Goal: Task Accomplishment & Management: Manage account settings

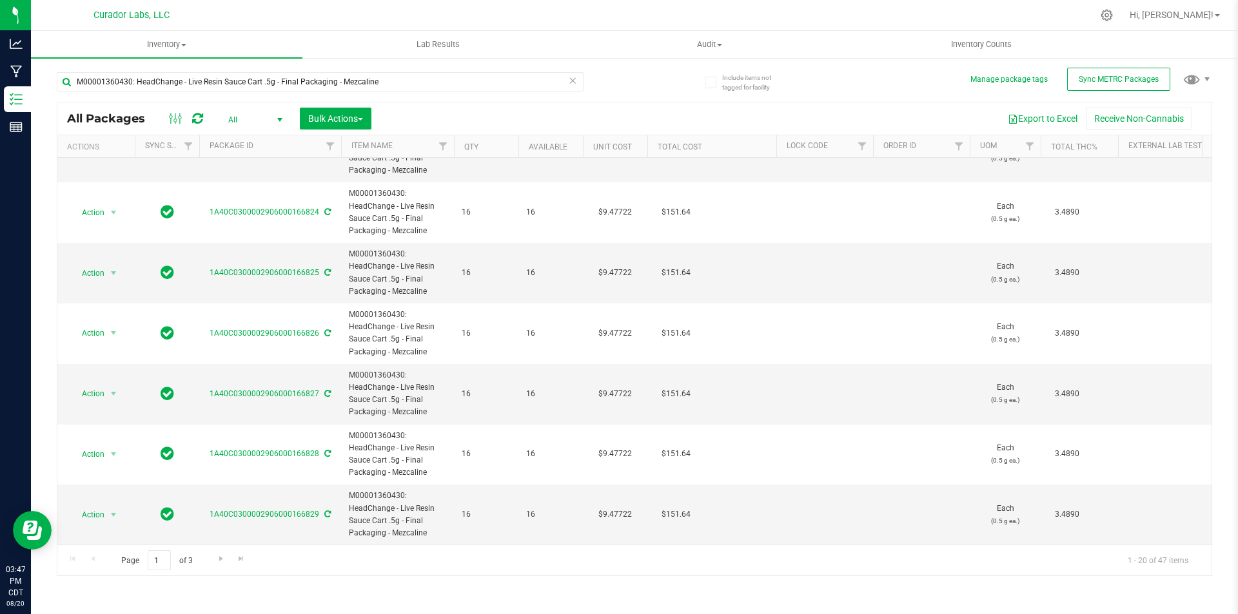
scroll to position [767, 0]
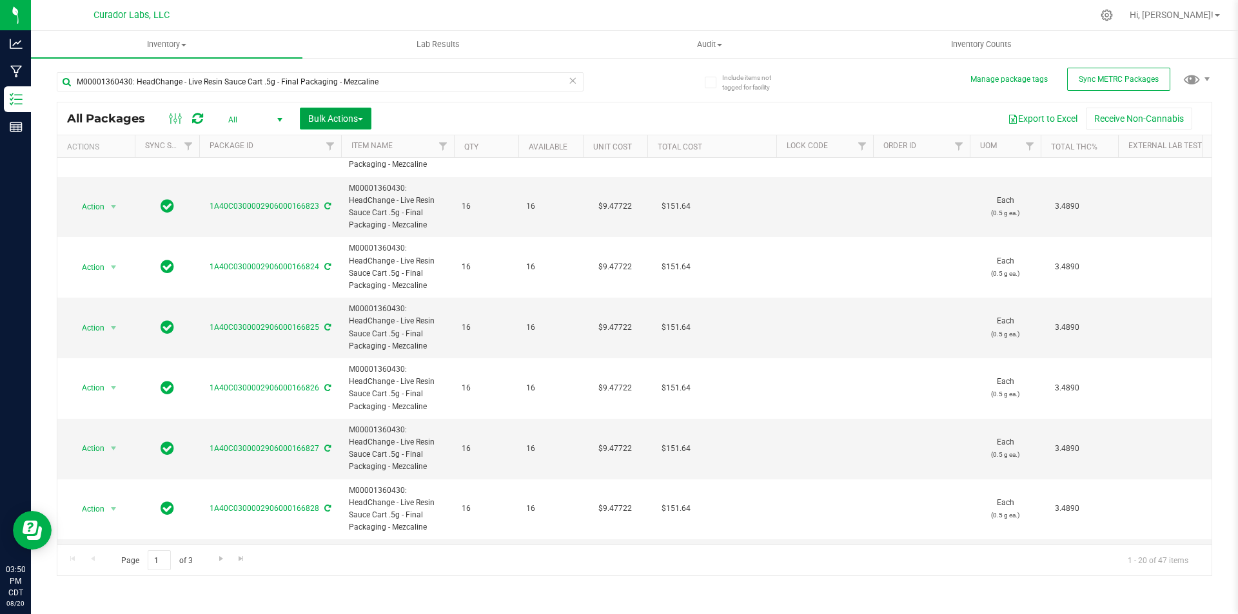
click at [324, 124] on button "Bulk Actions" at bounding box center [336, 119] width 72 height 22
click at [362, 223] on span "Lock/Unlock packages" at bounding box center [351, 218] width 88 height 10
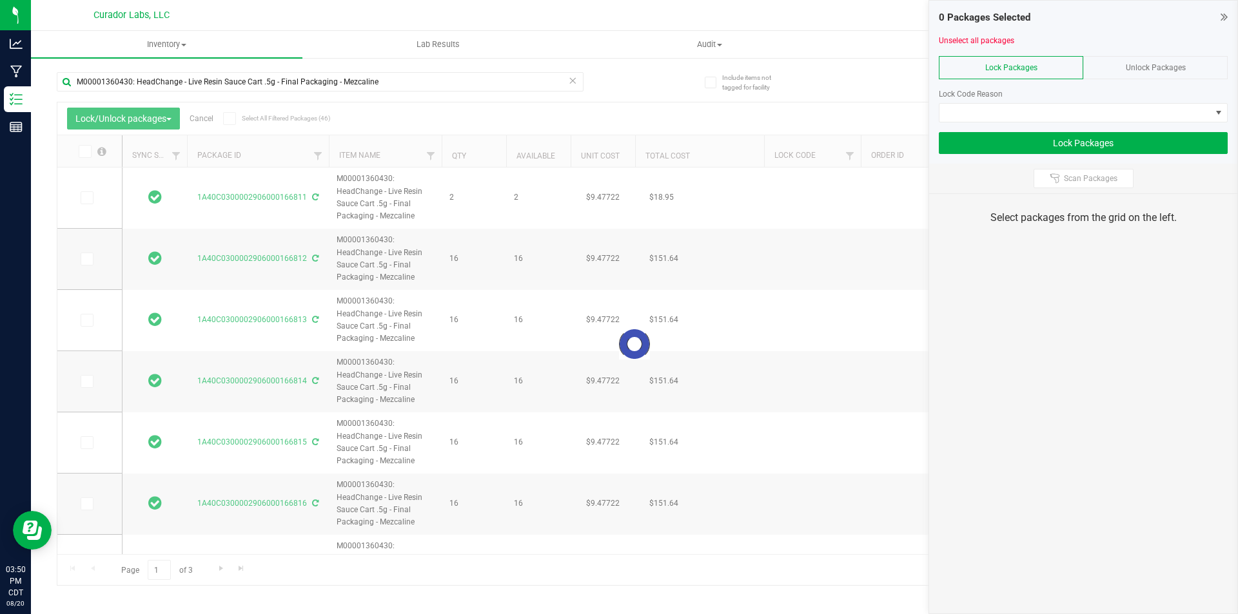
type input "[DATE]"
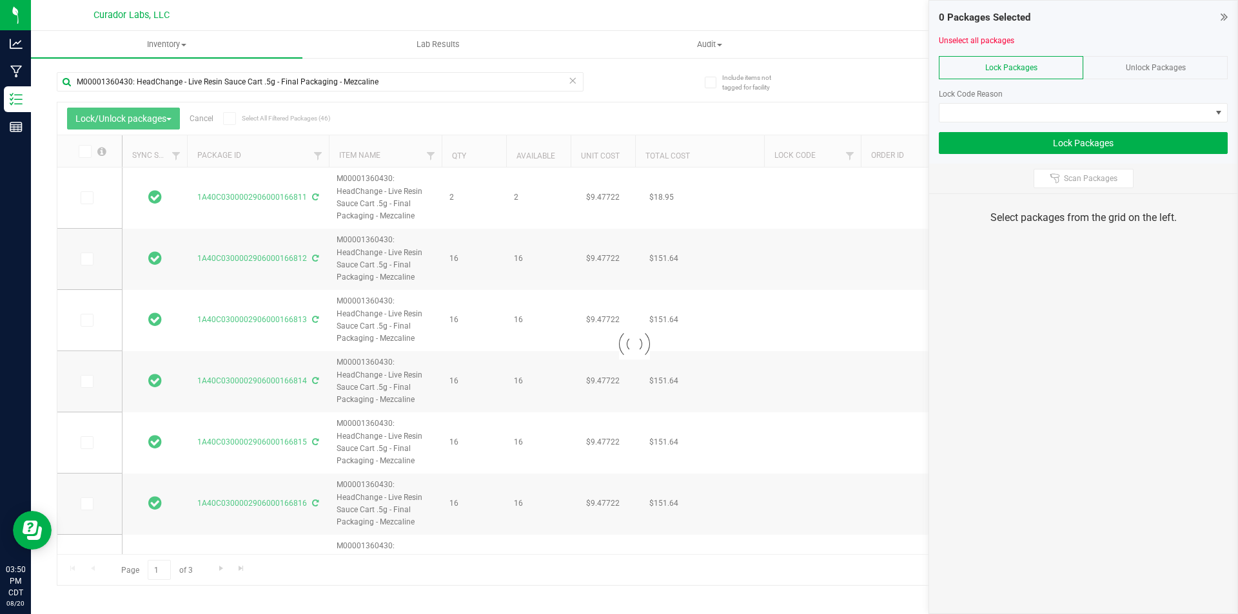
type input "[DATE]"
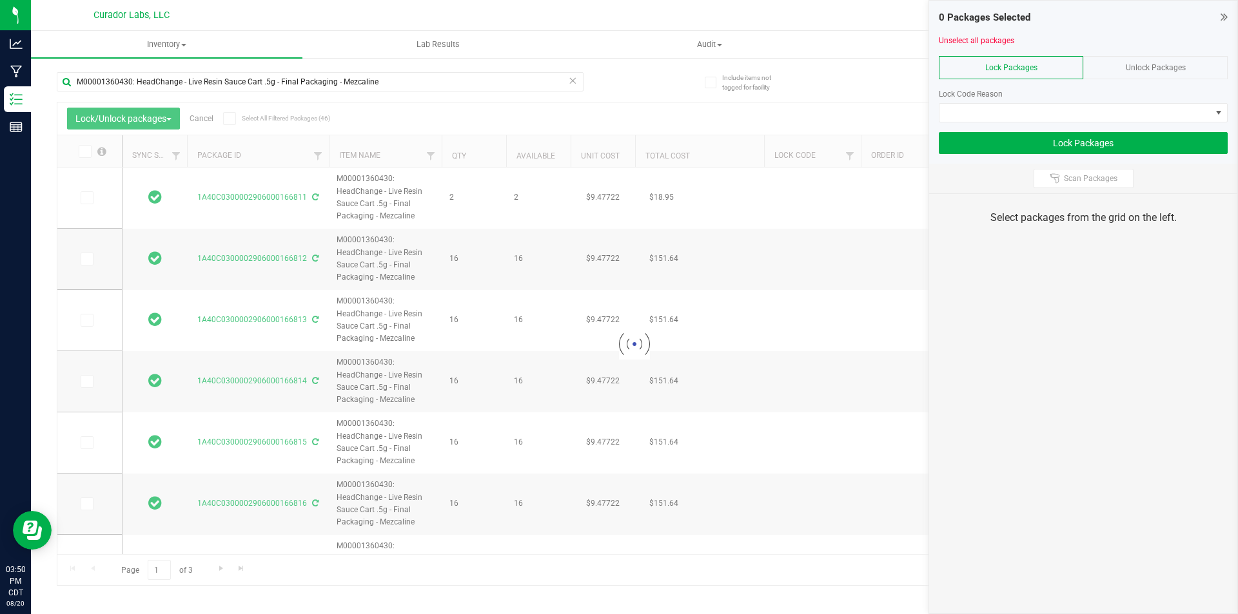
type input "[DATE]"
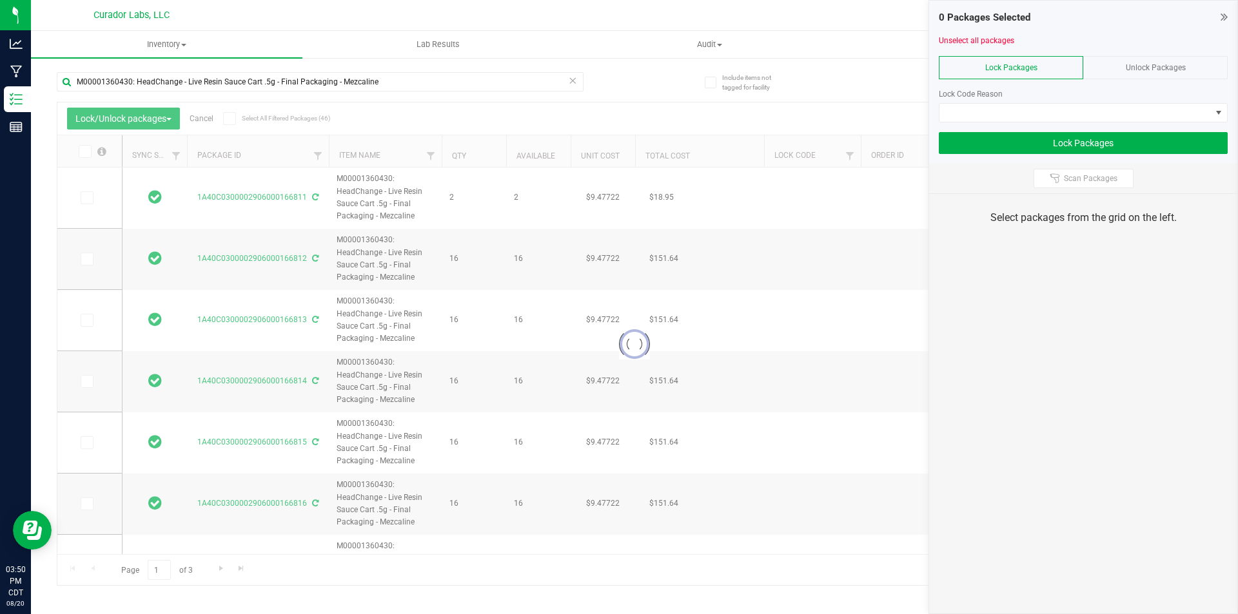
type input "[DATE]"
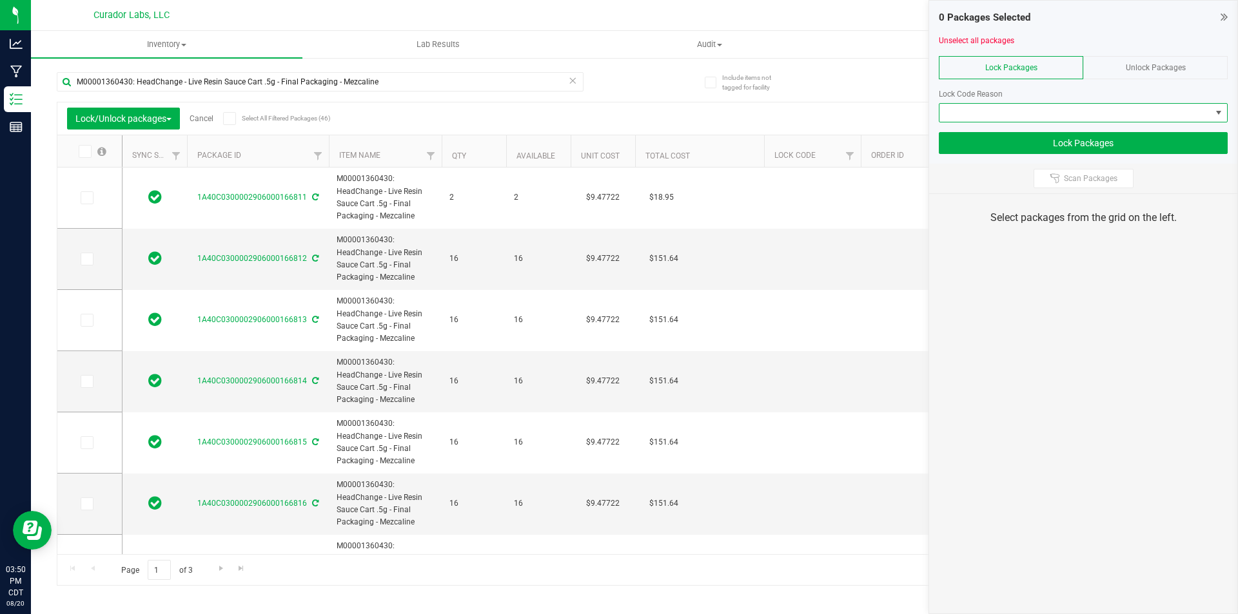
click at [958, 119] on span at bounding box center [1074, 113] width 271 height 18
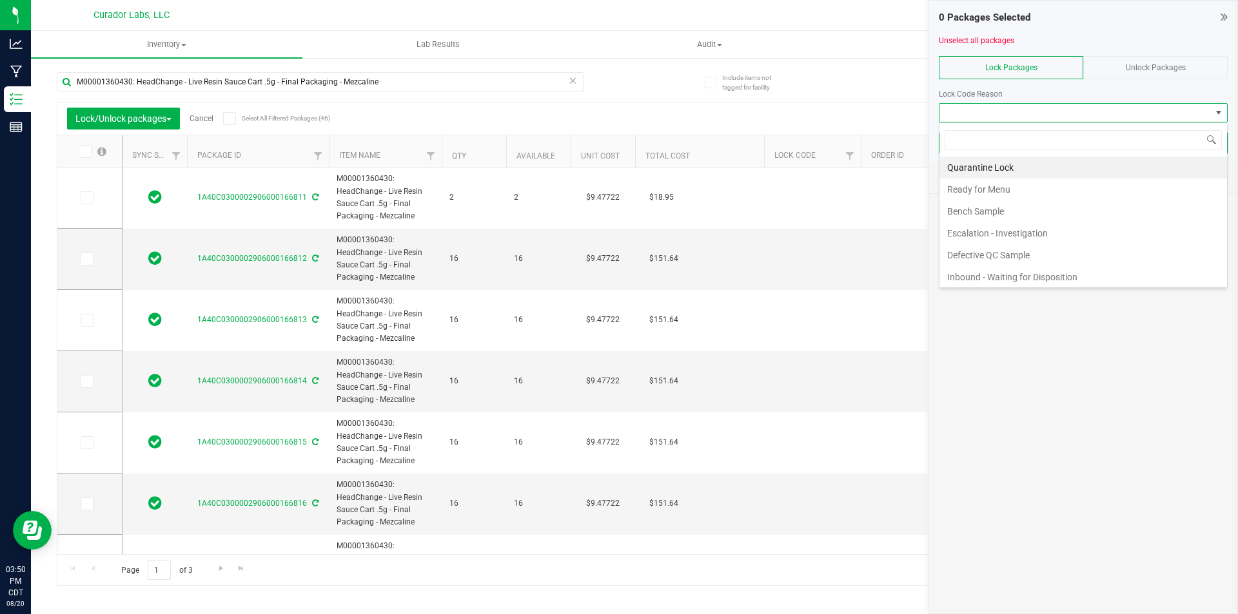
scroll to position [19, 289]
click at [958, 188] on li "Ready for Menu" at bounding box center [1083, 190] width 288 height 22
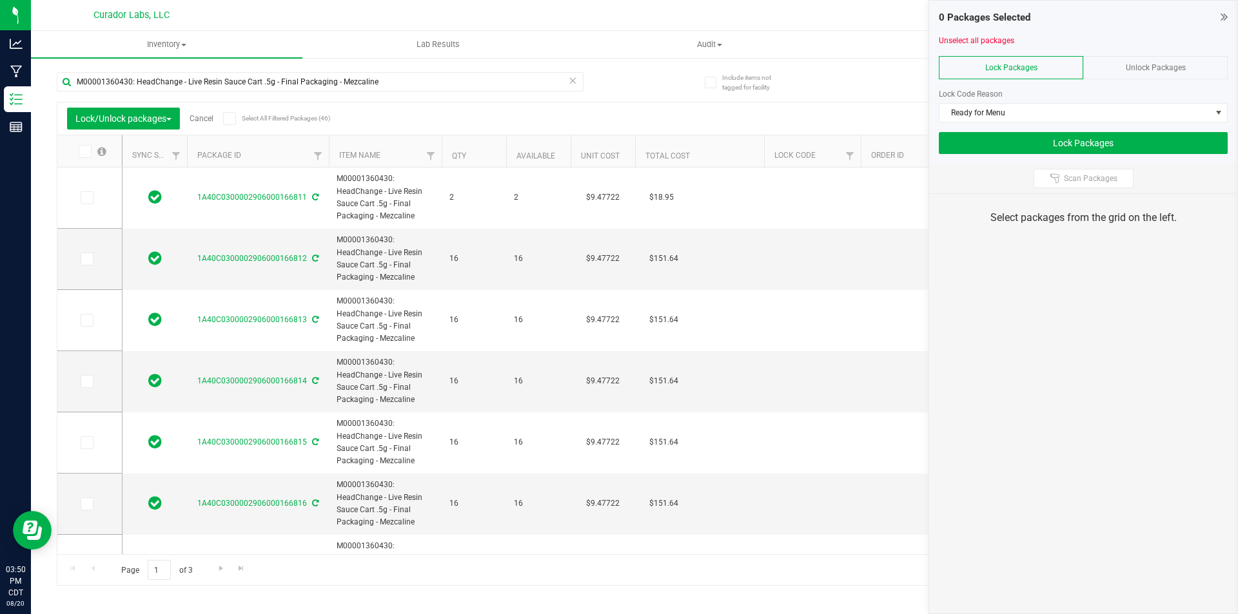
click at [236, 119] on span at bounding box center [229, 118] width 13 height 13
click at [0, 0] on input "Select All Filtered Packages (46)" at bounding box center [0, 0] width 0 height 0
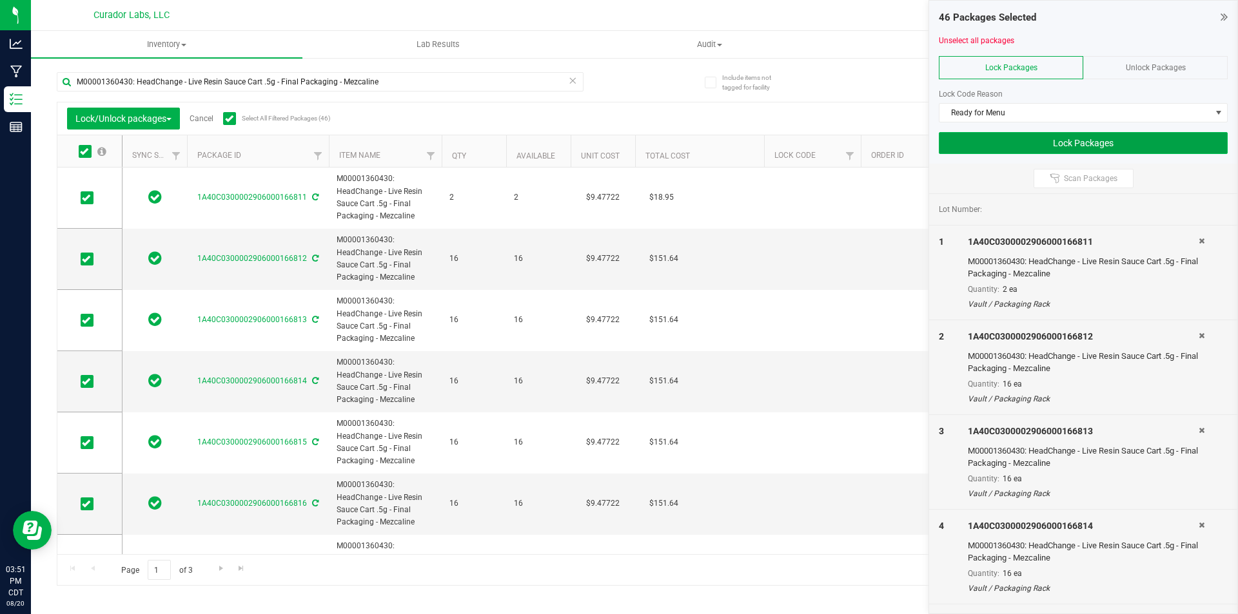
click at [1069, 146] on button "Lock Packages" at bounding box center [1083, 143] width 289 height 22
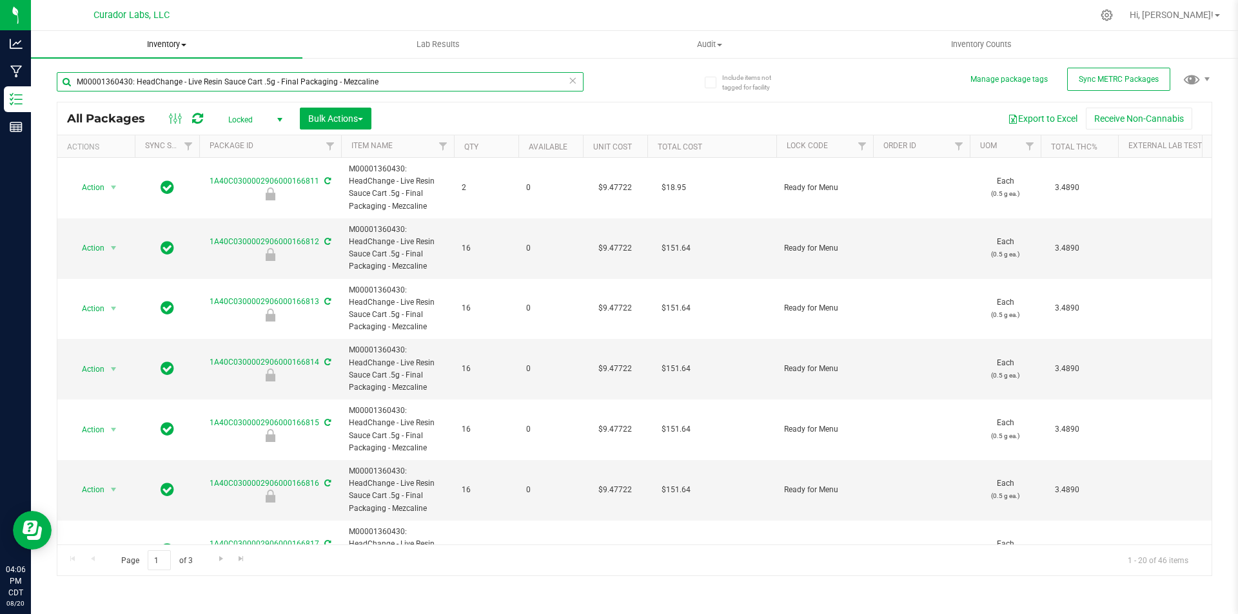
drag, startPoint x: 389, startPoint y: 84, endPoint x: 65, endPoint y: 47, distance: 325.8
click at [65, 47] on inventory "Inventory All packages All inventory Waste log Create inventory Lab Results Aud…" at bounding box center [634, 240] width 1207 height 419
type input "lemon cherry gelato"
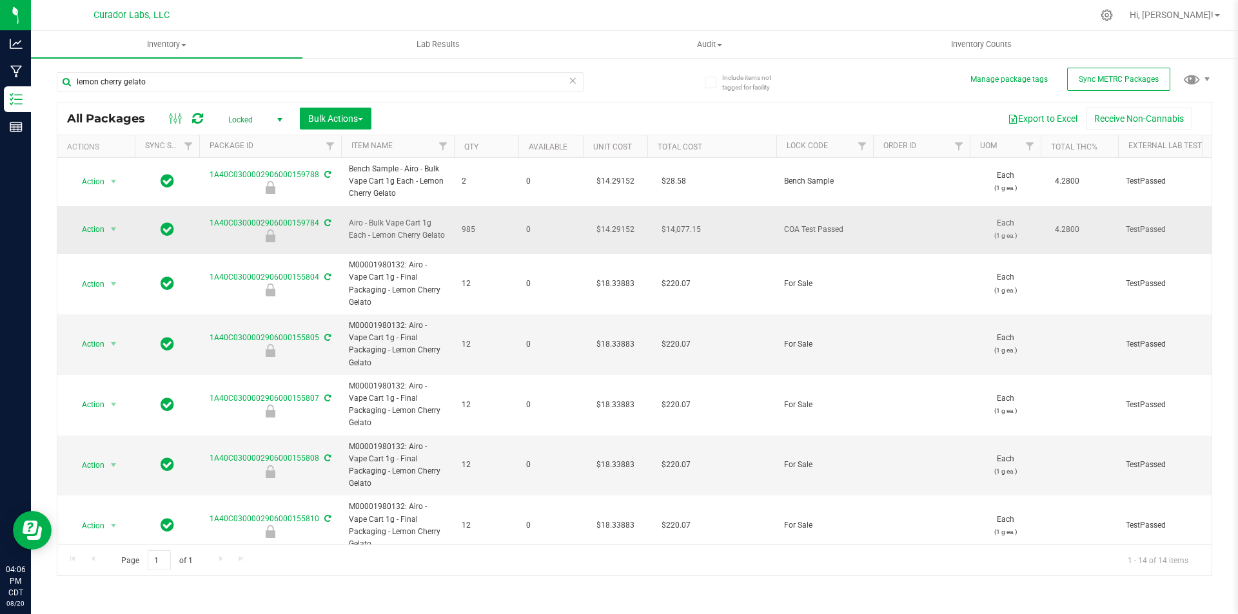
drag, startPoint x: 444, startPoint y: 231, endPoint x: 368, endPoint y: 211, distance: 78.0
click at [368, 211] on td "Airo - Bulk Vape Cart 1g Each - Lemon Cherry Gelato" at bounding box center [397, 230] width 113 height 48
copy span "Airo - Bulk Vape Cart 1g Each - Lemon Cherry Gelato"
click at [97, 220] on span "Action" at bounding box center [87, 229] width 35 height 18
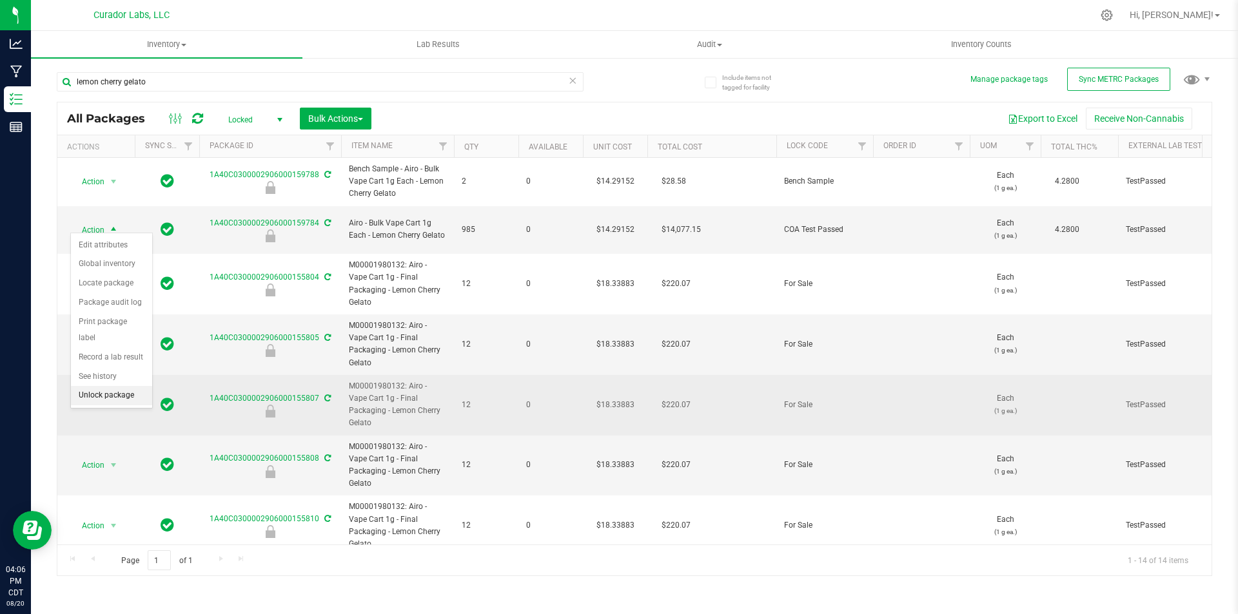
click at [125, 386] on li "Unlock package" at bounding box center [111, 395] width 81 height 19
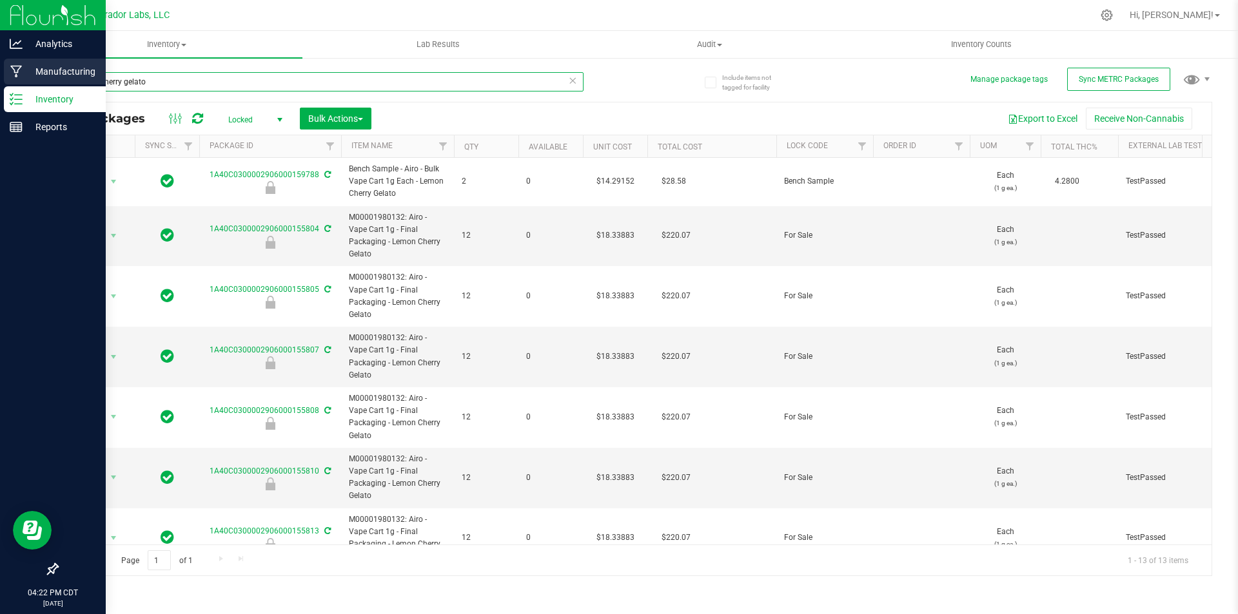
drag, startPoint x: 153, startPoint y: 79, endPoint x: 9, endPoint y: 68, distance: 144.8
click at [14, 68] on div "Analytics Manufacturing Inventory Reports 04:22 PM CDT [DATE] 08/20 Curador Lab…" at bounding box center [619, 307] width 1238 height 614
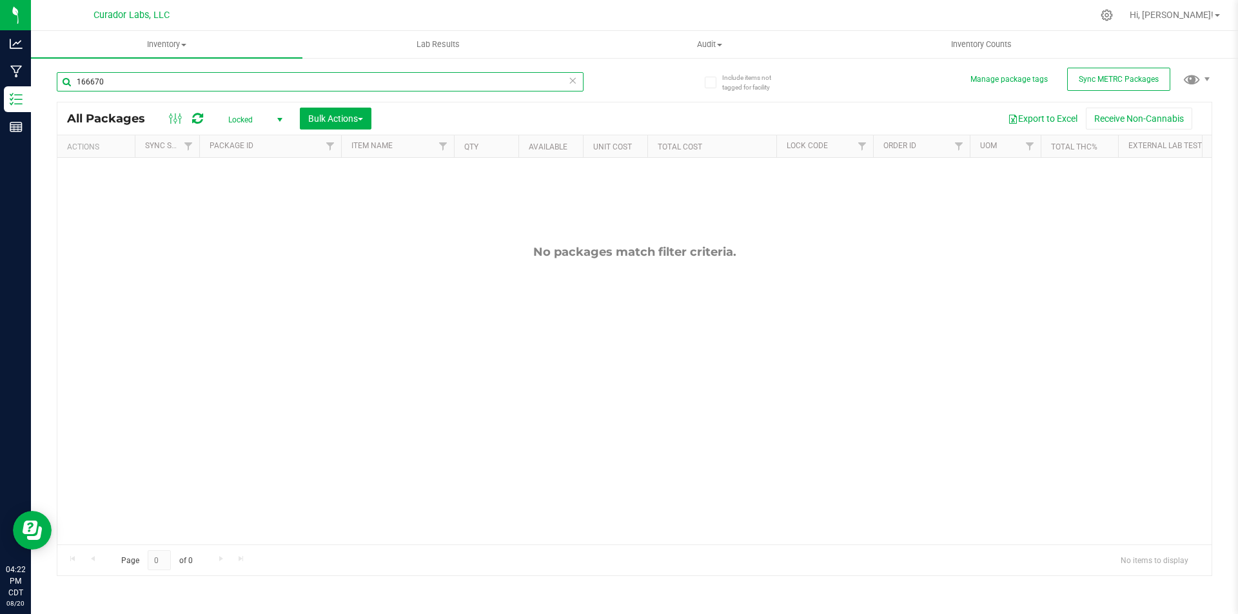
type input "166670"
click at [249, 115] on span "Locked" at bounding box center [252, 120] width 71 height 18
click at [249, 144] on li "Active Only" at bounding box center [252, 140] width 70 height 19
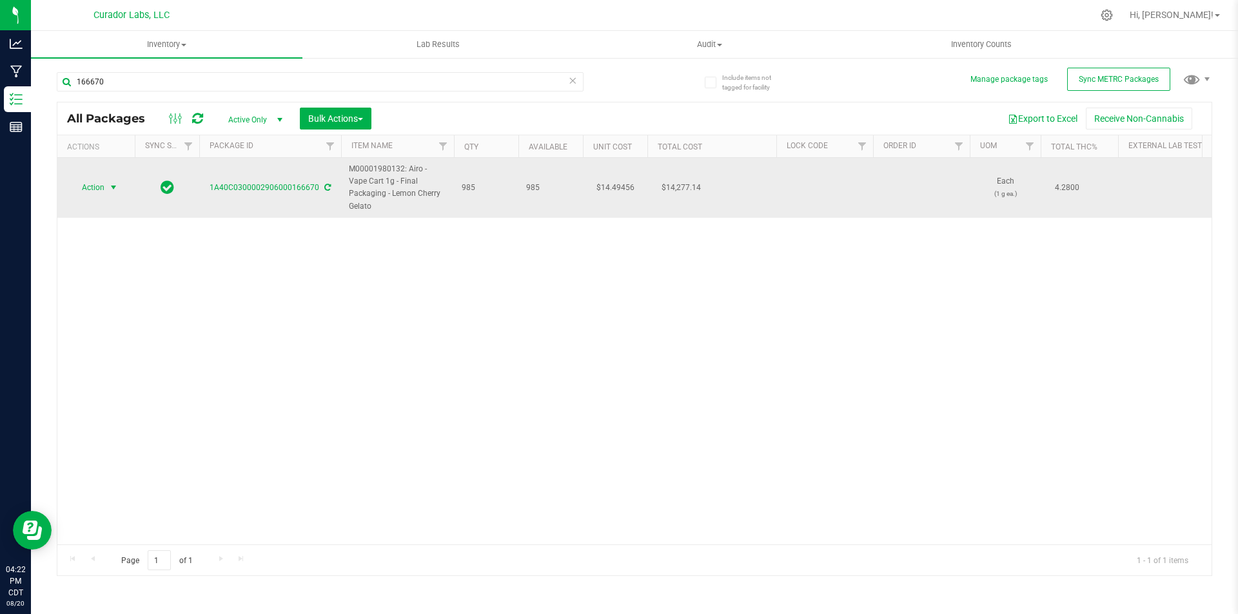
click at [101, 184] on span "Action" at bounding box center [87, 188] width 35 height 18
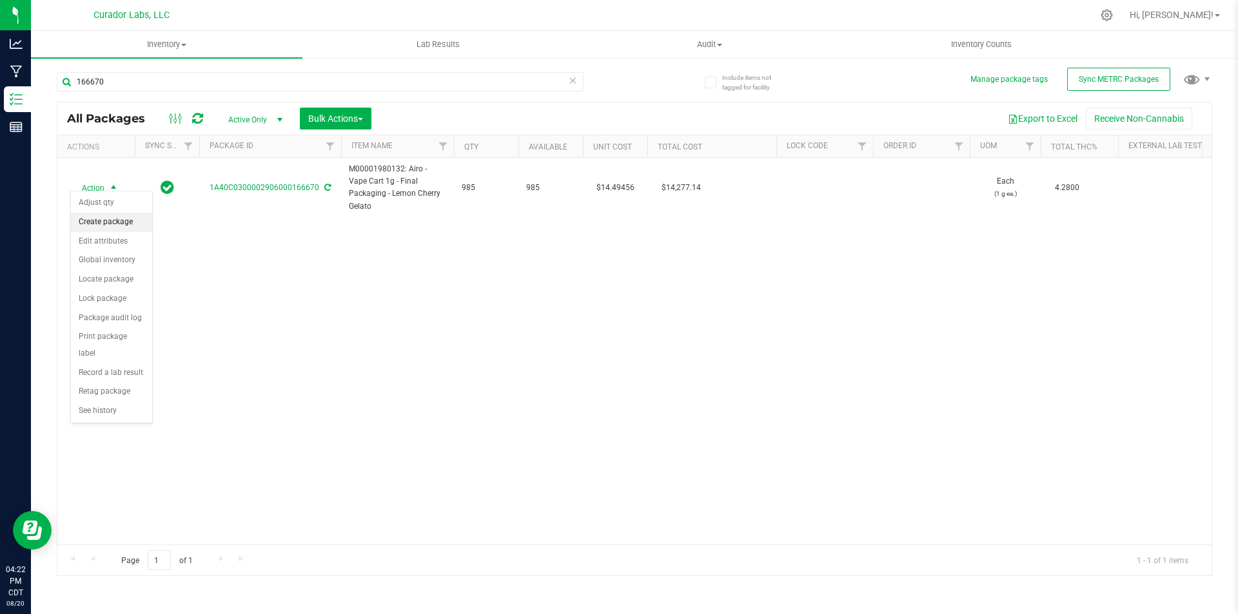
click at [101, 217] on li "Create package" at bounding box center [111, 222] width 81 height 19
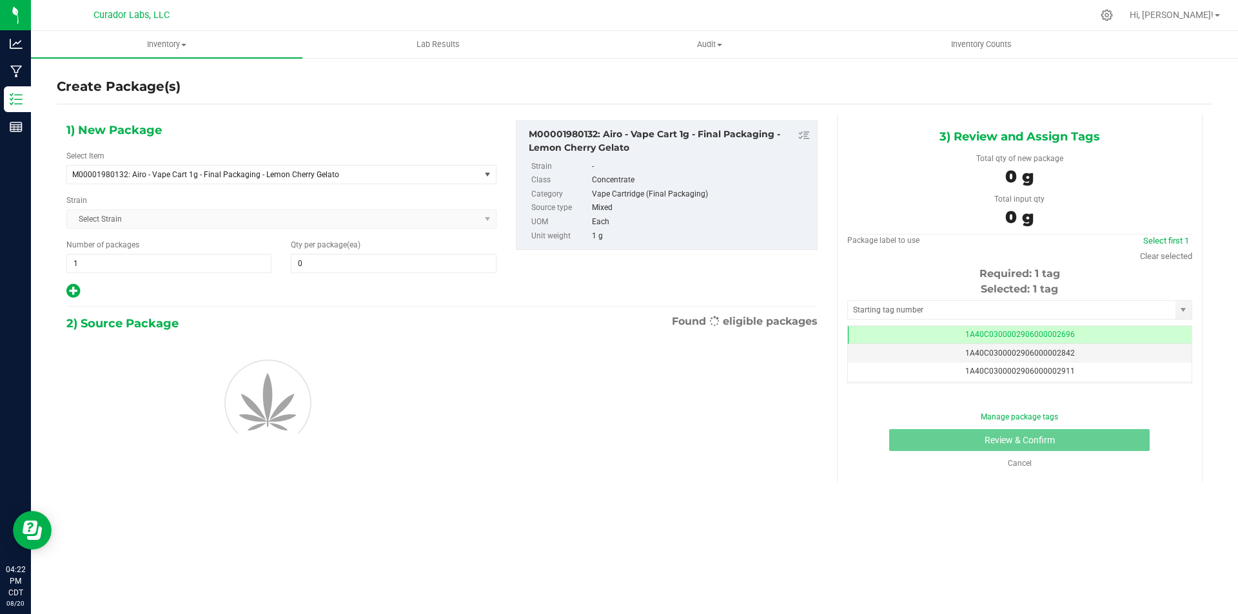
type input "0"
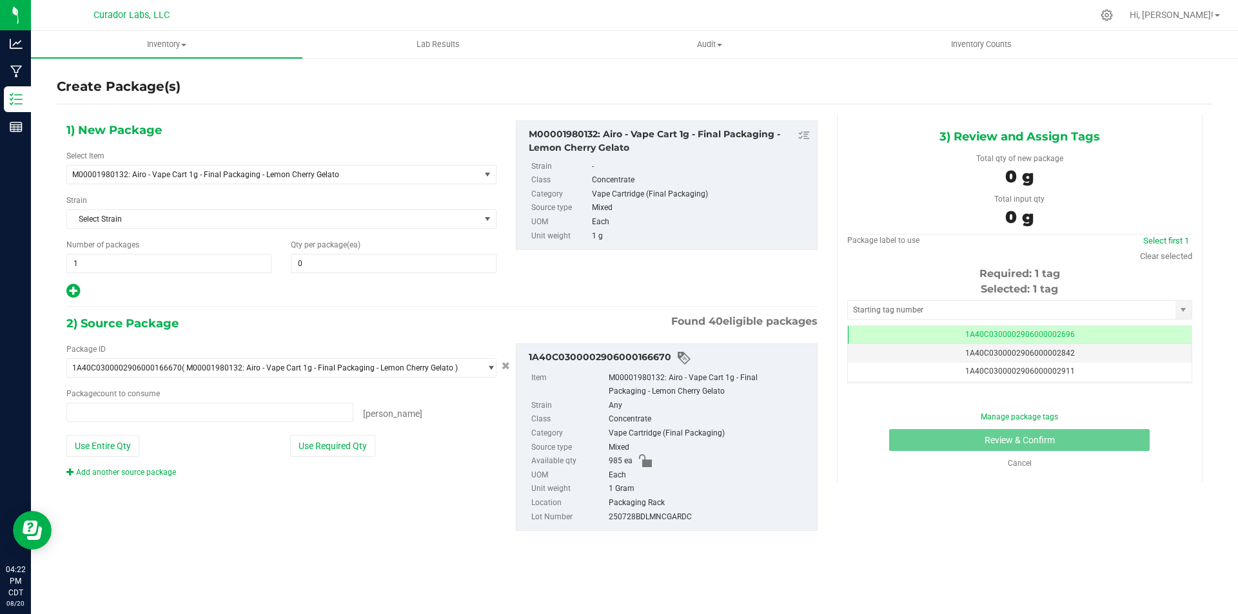
type input "0 ea"
click at [402, 268] on span at bounding box center [393, 263] width 205 height 19
type input "1"
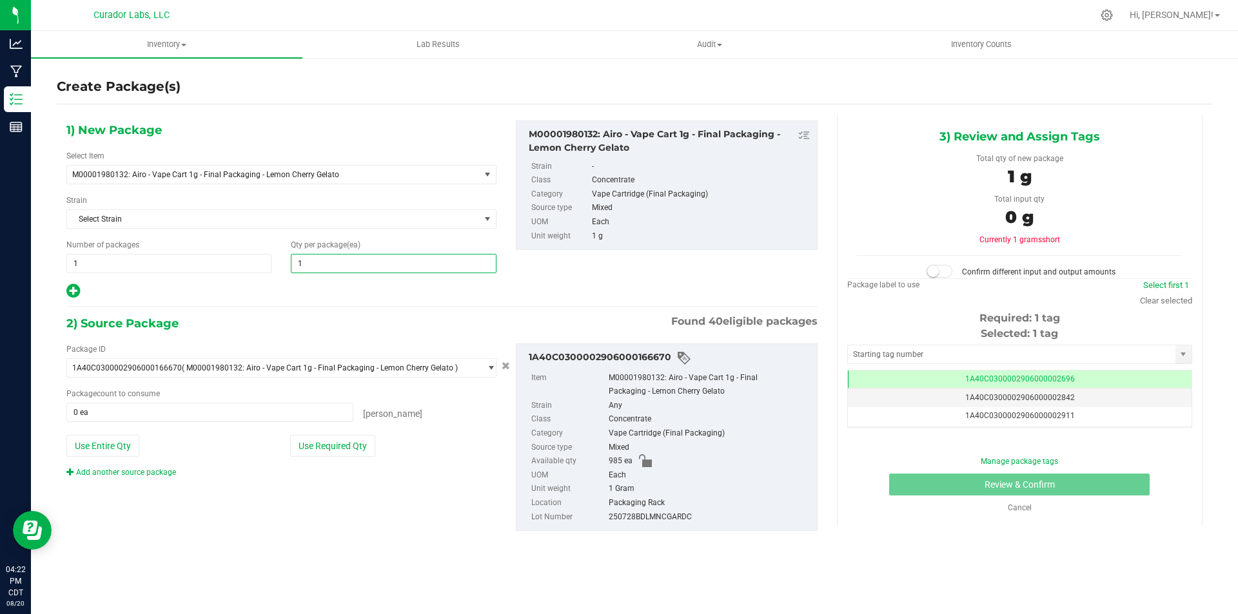
click at [78, 292] on icon at bounding box center [73, 291] width 14 height 16
type input "1"
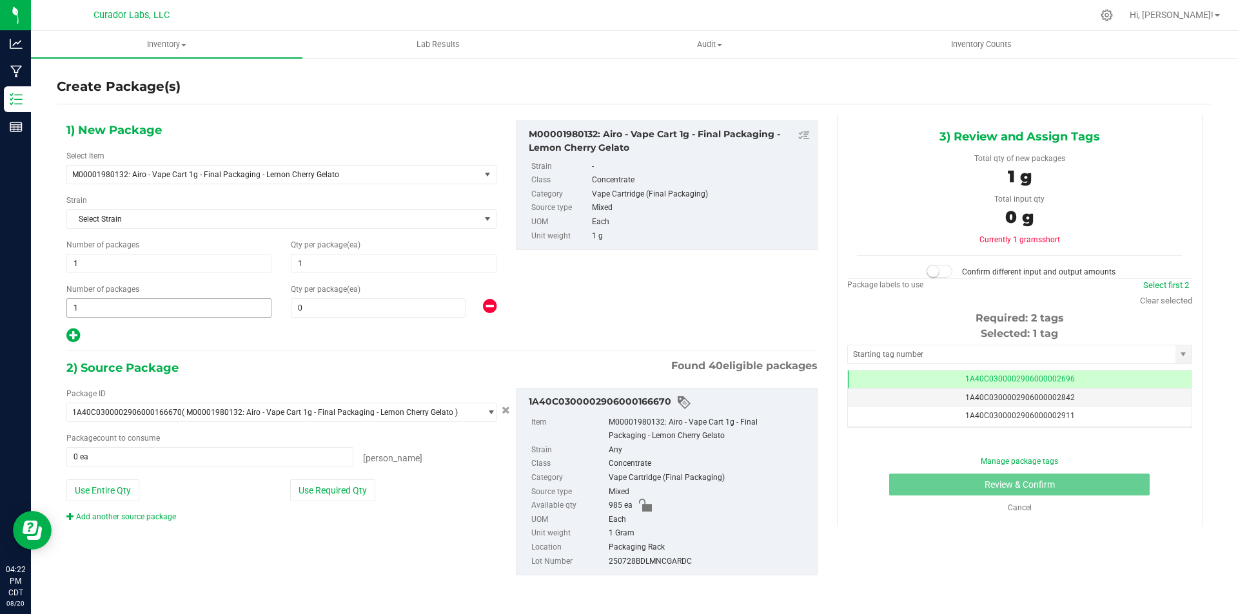
click at [83, 306] on span "1 1" at bounding box center [168, 307] width 205 height 19
type input "82"
click at [353, 313] on span at bounding box center [378, 307] width 175 height 19
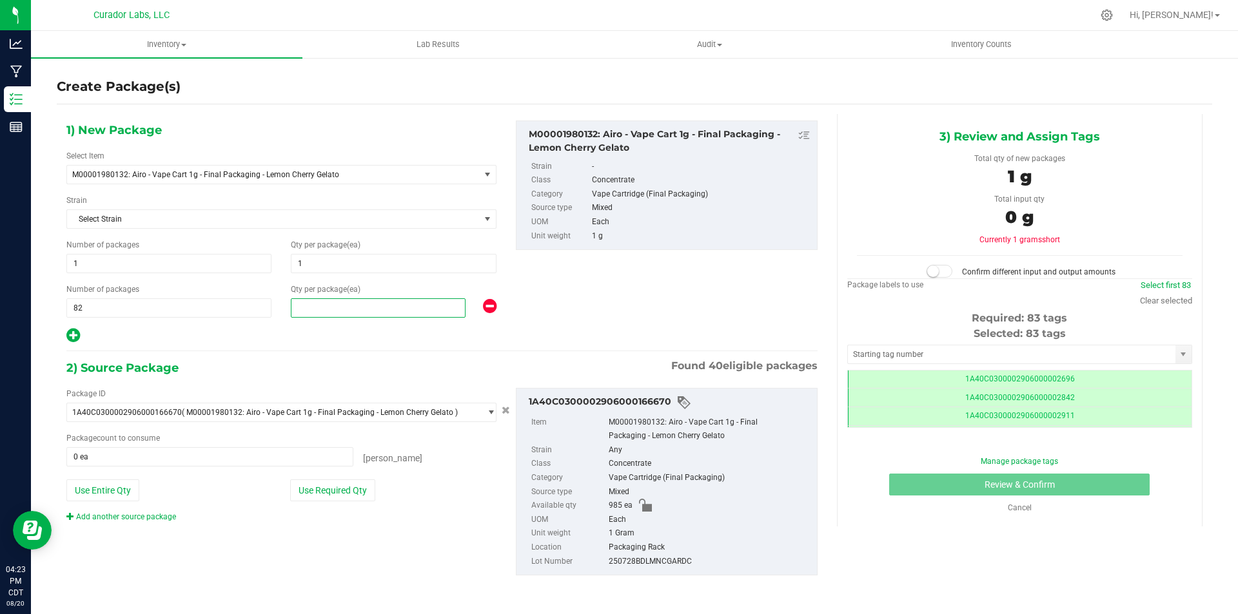
scroll to position [0, -1]
type input "12"
click at [111, 494] on button "Use Entire Qty" at bounding box center [102, 491] width 73 height 22
type input "985 ea"
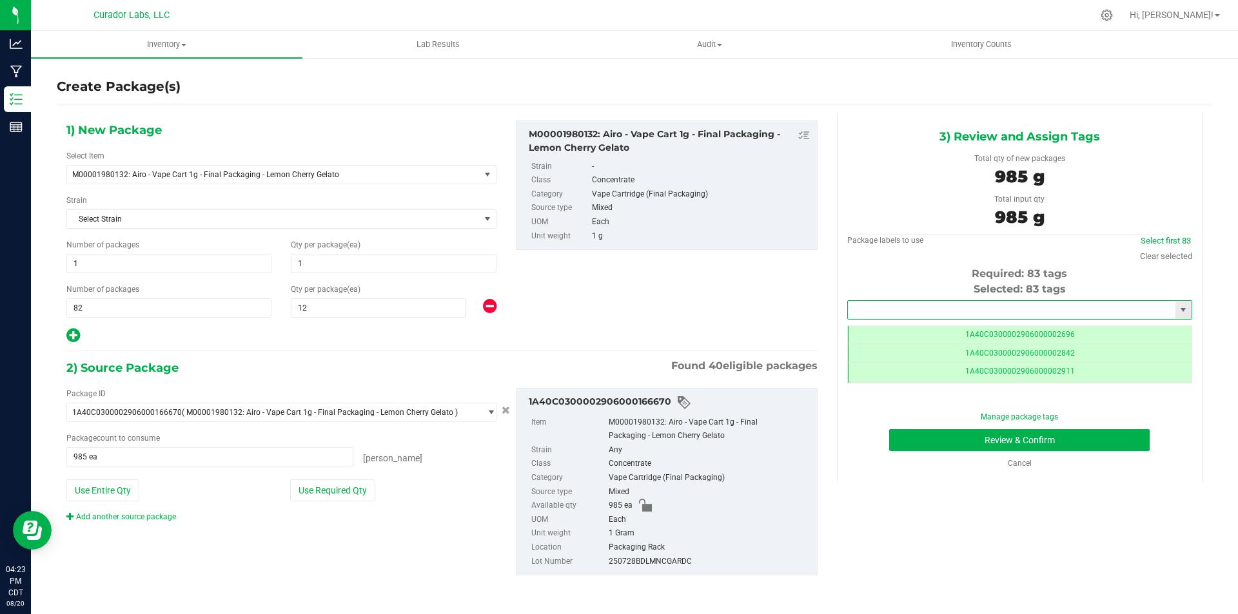
click at [897, 312] on input "text" at bounding box center [1011, 310] width 327 height 18
click at [908, 330] on li "1A40C0300002906000166857" at bounding box center [1020, 331] width 344 height 19
type input "1A40C0300002906000166857"
click at [916, 437] on button "Review & Confirm" at bounding box center [1019, 440] width 260 height 22
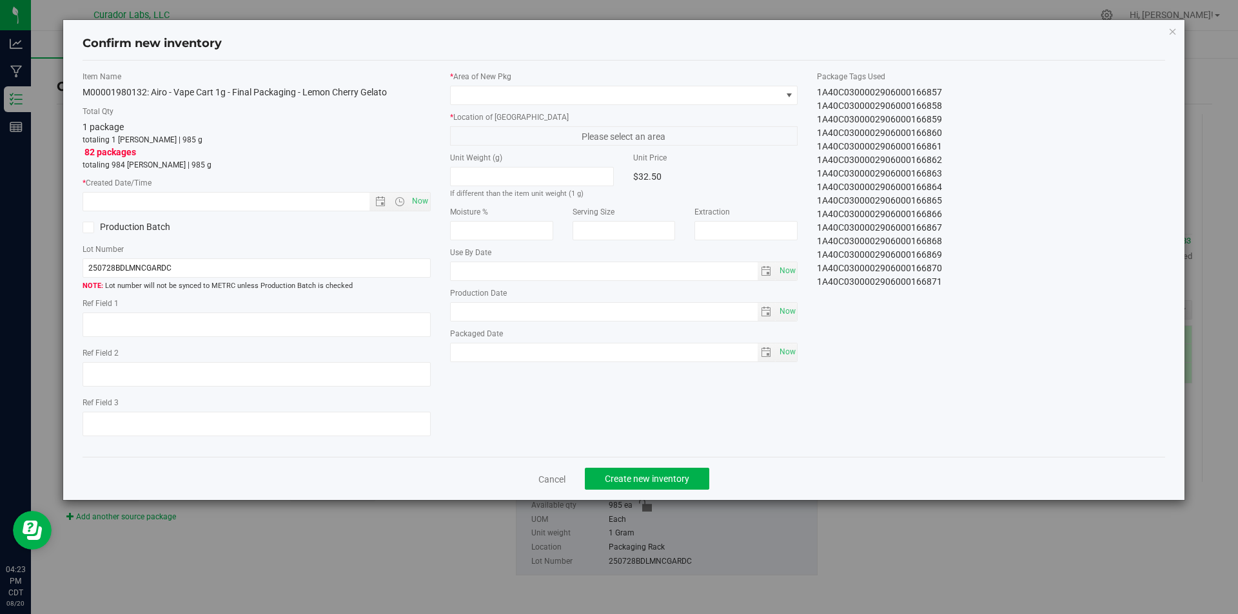
type input "[DATE]"
click at [424, 198] on span "Now" at bounding box center [420, 201] width 22 height 19
type input "[DATE] 4:23 PM"
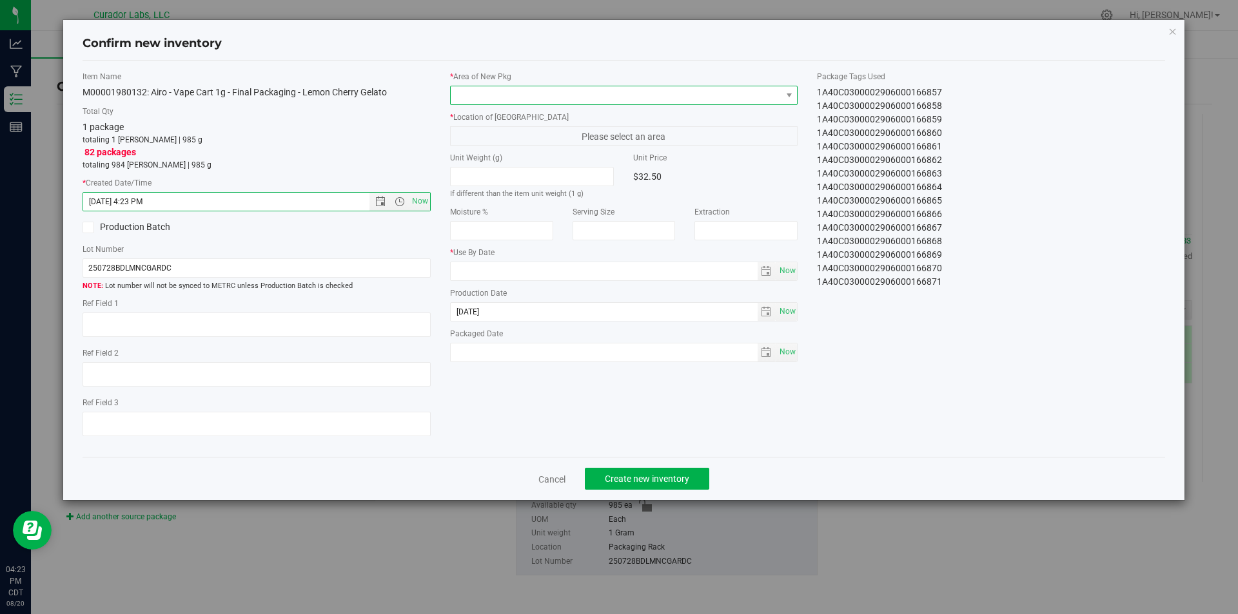
click at [567, 99] on span at bounding box center [616, 95] width 331 height 18
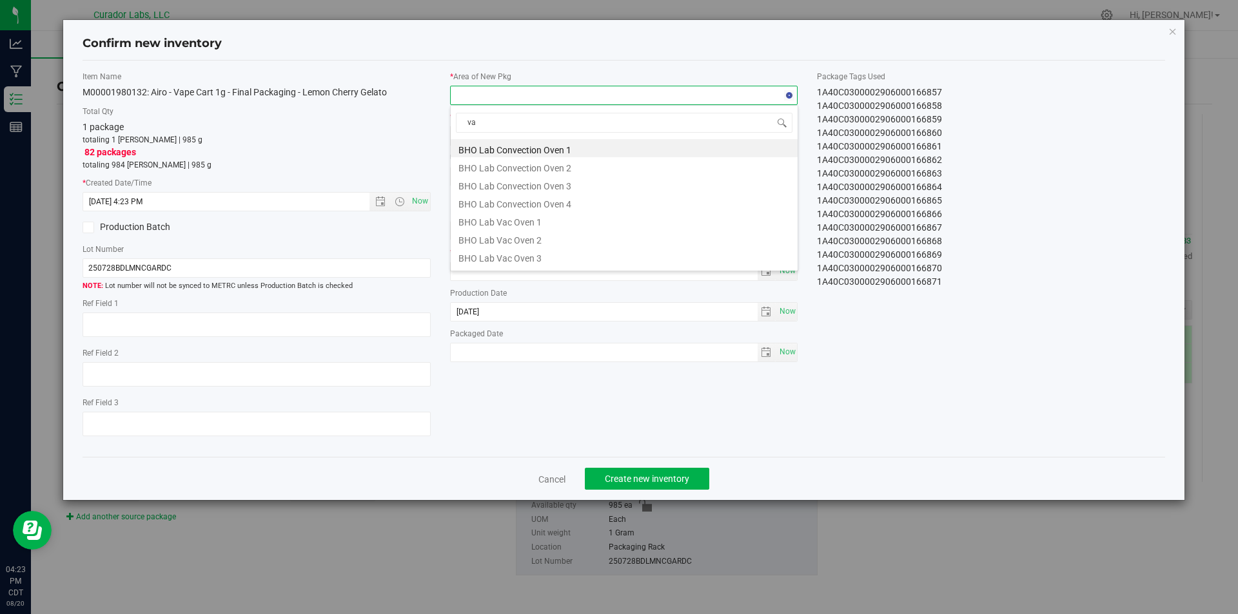
type input "vau"
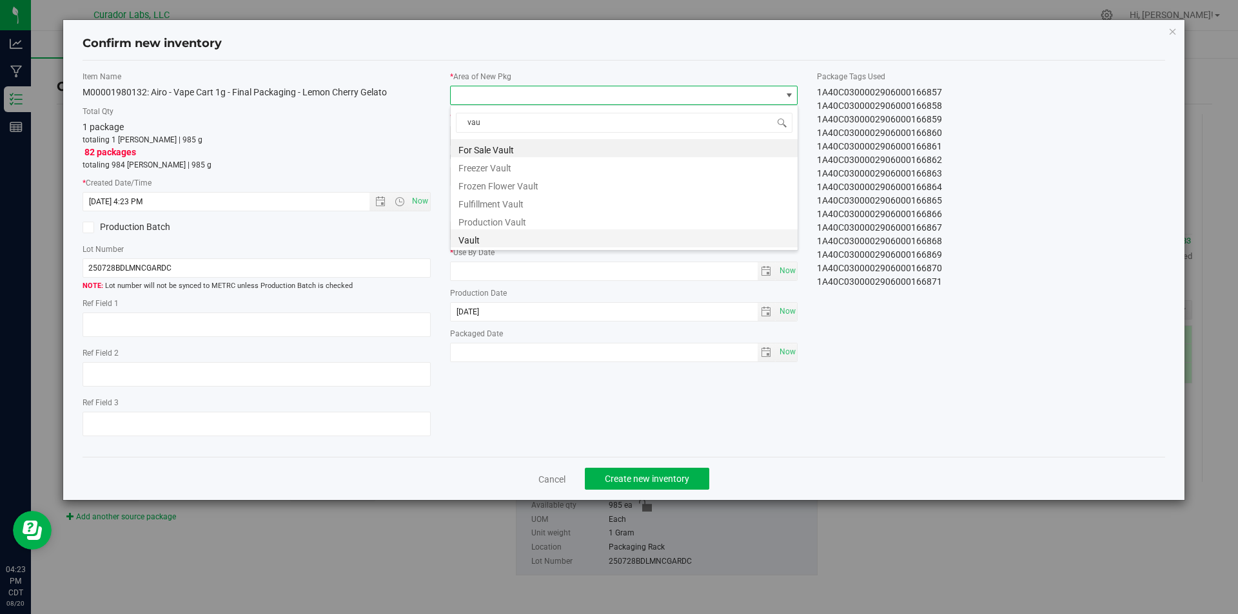
click at [471, 244] on li "Vault" at bounding box center [624, 238] width 347 height 18
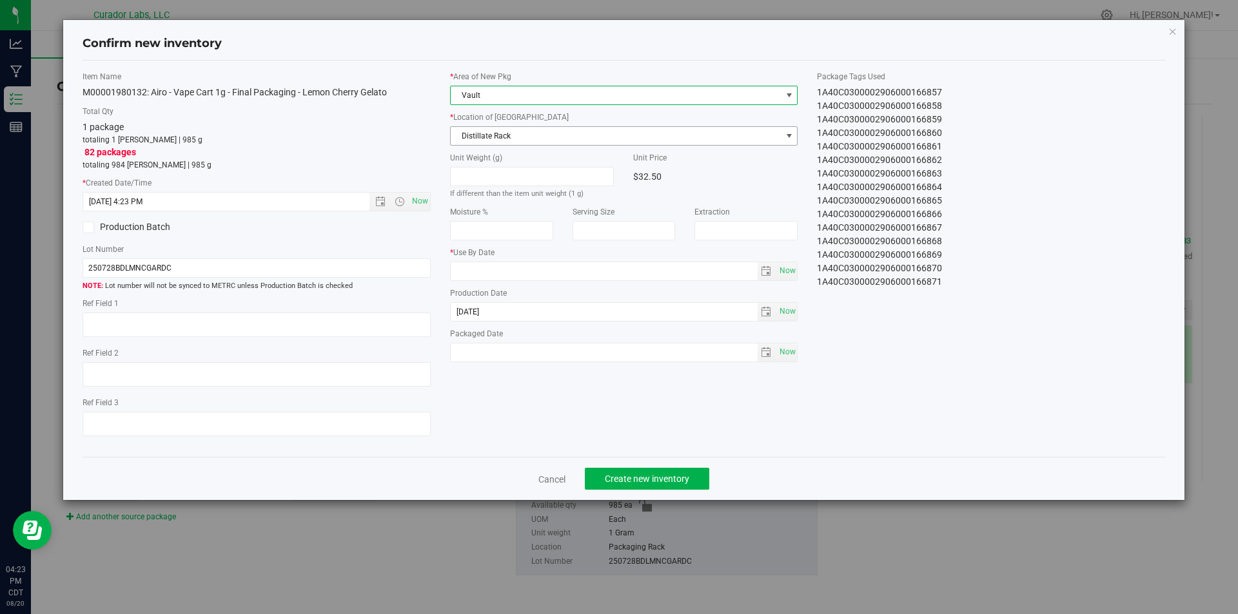
click at [496, 131] on span "Distillate Rack" at bounding box center [616, 136] width 331 height 18
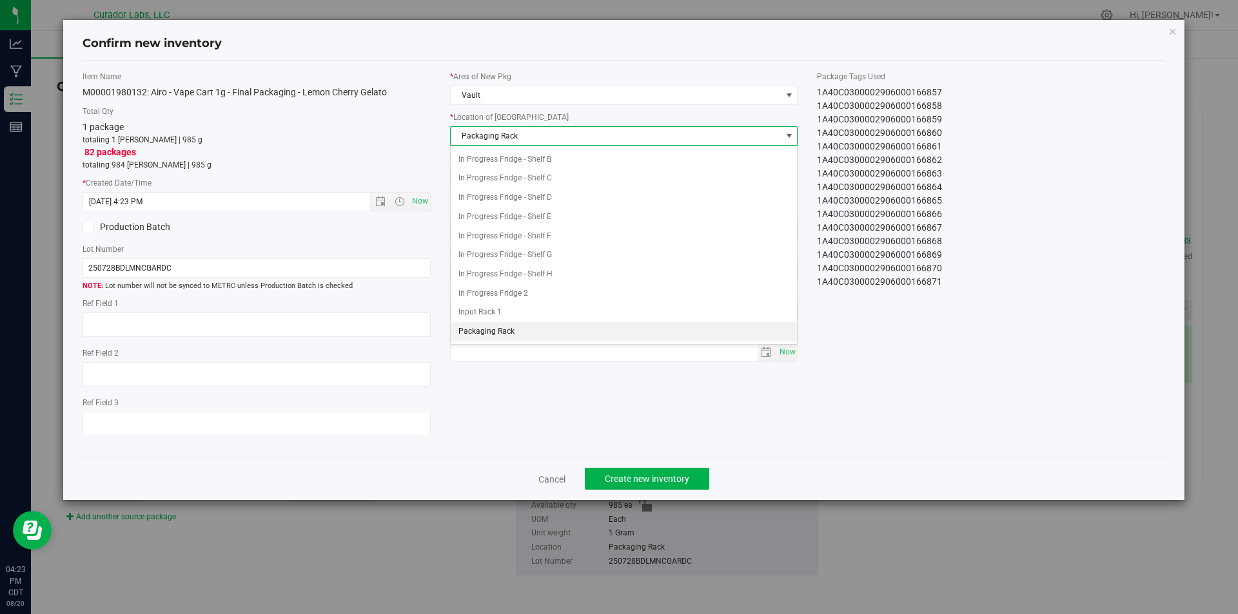
click at [496, 131] on span "Packaging Rack" at bounding box center [616, 136] width 331 height 18
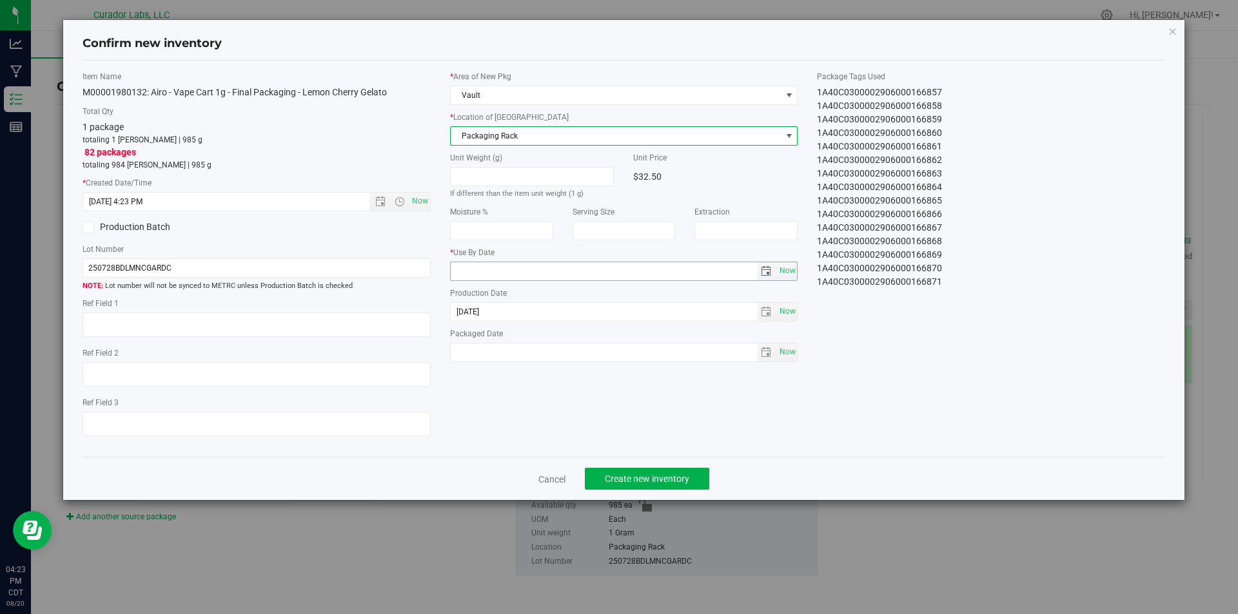
click at [487, 271] on input "text" at bounding box center [604, 271] width 307 height 18
type input "[DATE]"
click at [782, 356] on span "Now" at bounding box center [787, 352] width 22 height 19
type input "[DATE]"
click at [663, 478] on span "Create new inventory" at bounding box center [647, 479] width 84 height 10
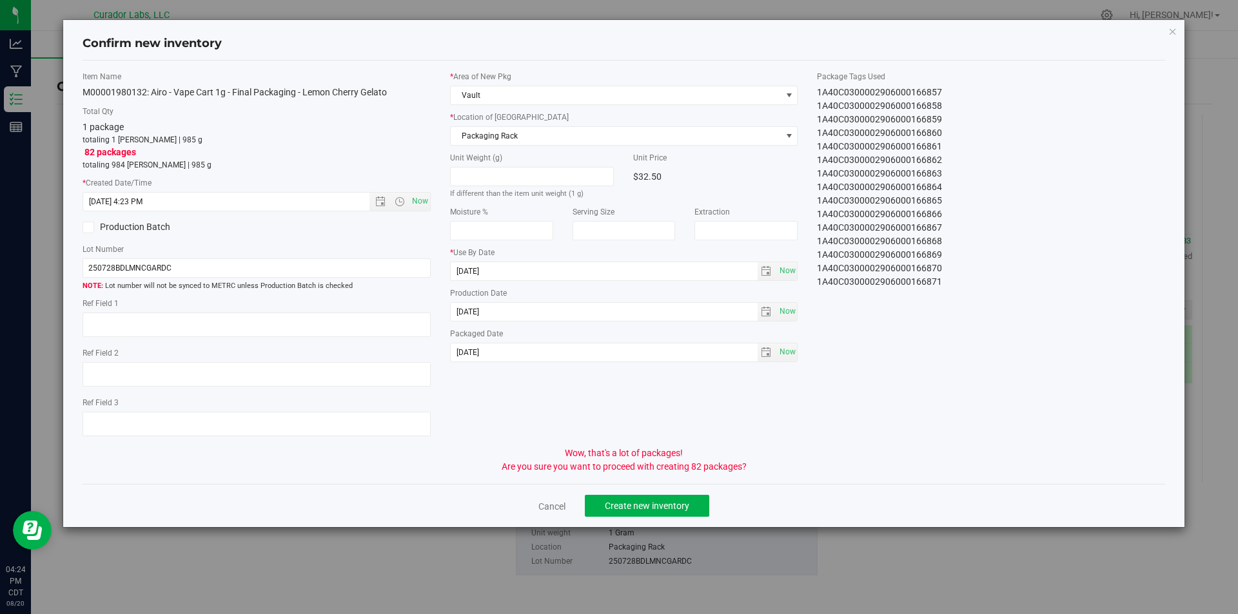
click at [639, 491] on div "Cancel Create new inventory" at bounding box center [624, 505] width 1083 height 43
click at [639, 503] on span "Create new inventory" at bounding box center [647, 506] width 84 height 10
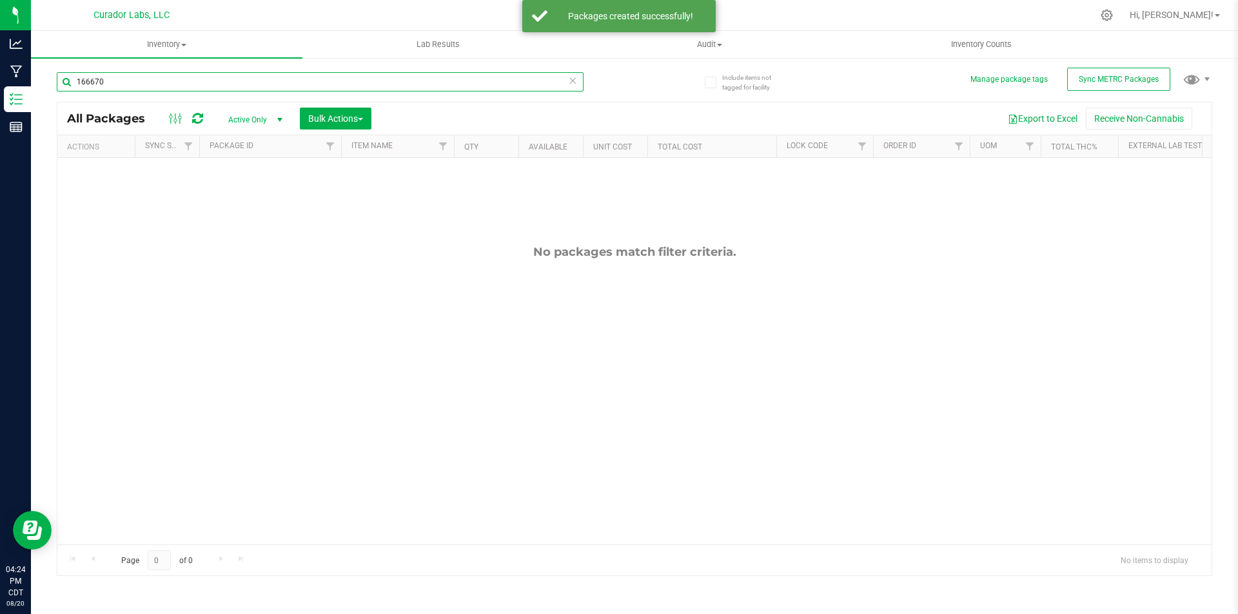
drag, startPoint x: 130, startPoint y: 85, endPoint x: 68, endPoint y: 73, distance: 63.6
click at [68, 73] on input "166670" at bounding box center [320, 81] width 527 height 19
paste input "In Progress Started: [DATE] 4:11 PM CDT by [PERSON_NAME][EMAIL_ADDRESS][DOMAIN_…"
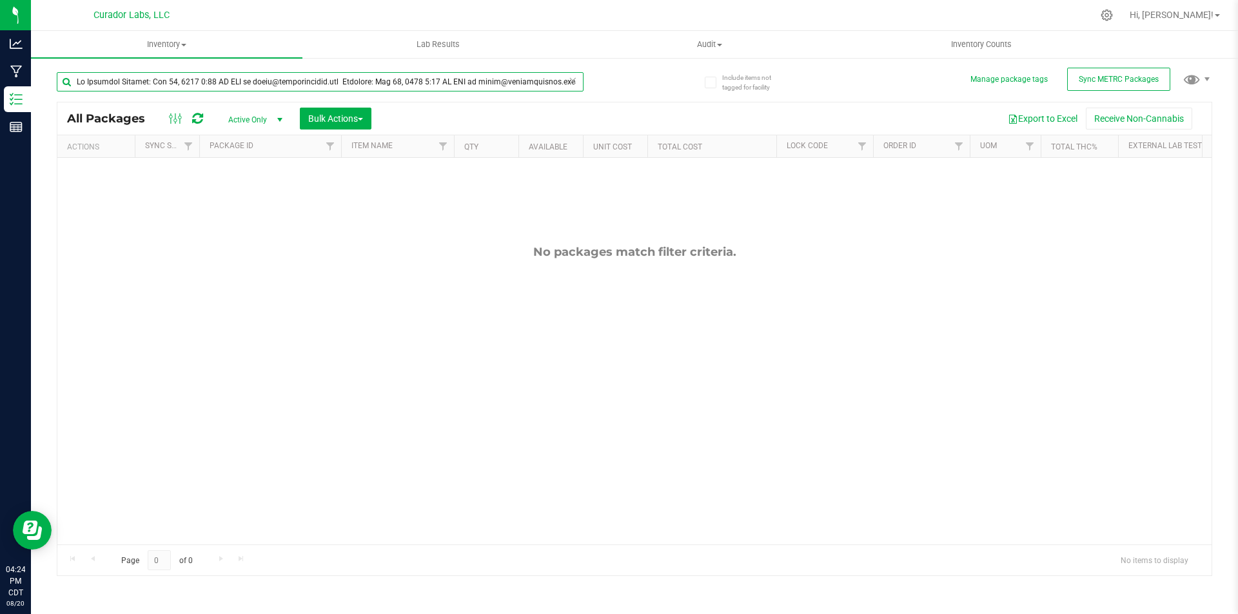
scroll to position [0, 6817]
click at [254, 81] on input "text" at bounding box center [320, 81] width 527 height 19
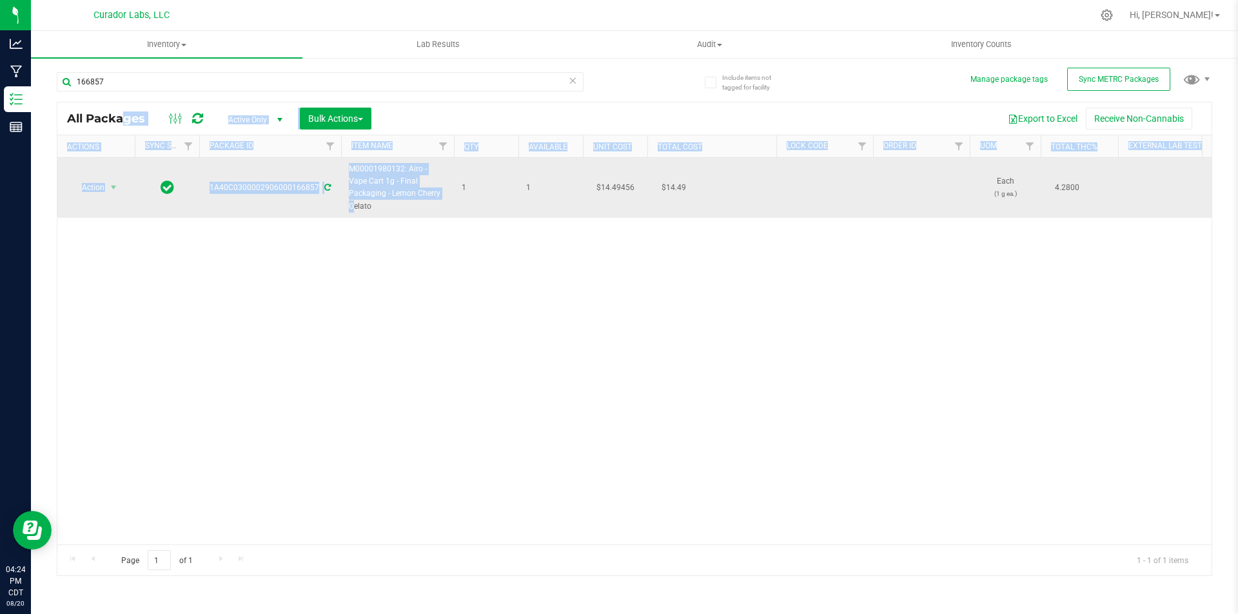
drag, startPoint x: 433, startPoint y: 195, endPoint x: 375, endPoint y: 199, distance: 58.8
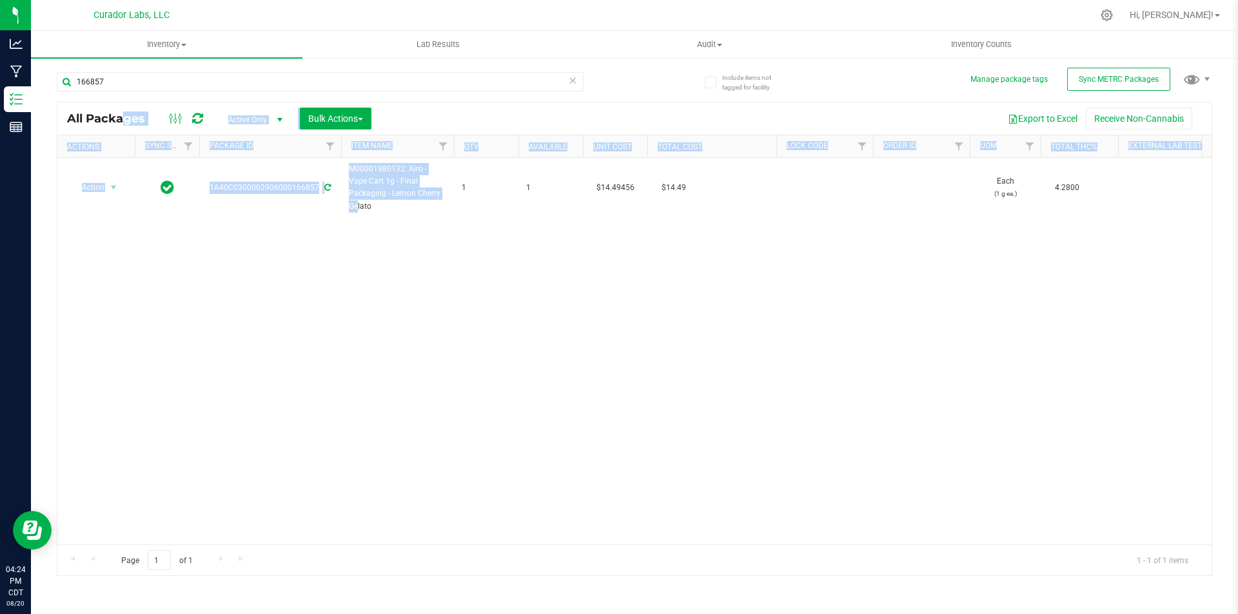
click at [409, 251] on div "Action Action Adjust qty Create package Edit attributes Global inventory Locate…" at bounding box center [634, 351] width 1154 height 387
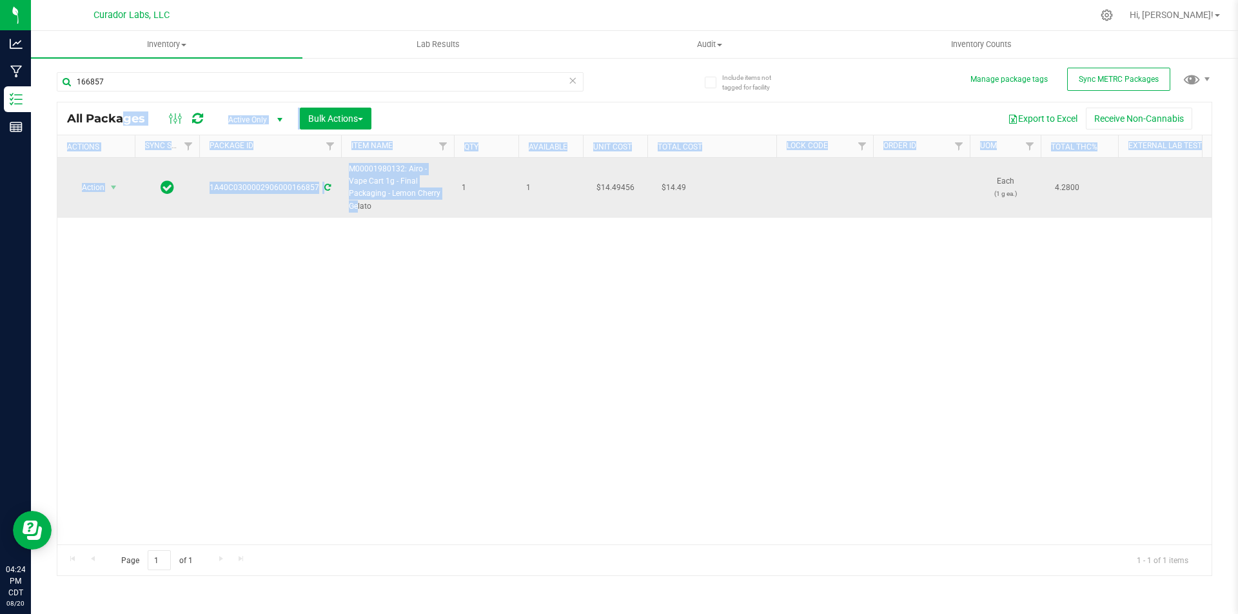
drag, startPoint x: 425, startPoint y: 192, endPoint x: 350, endPoint y: 166, distance: 79.9
click at [350, 166] on span "M00001980132: Airo - Vape Cart 1g - Final Packaging - Lemon Cherry Gelato" at bounding box center [397, 188] width 97 height 50
copy span "M00001980132: Airo - Vape Cart 1g - Final Packaging - Lemon Cherry Gelato"
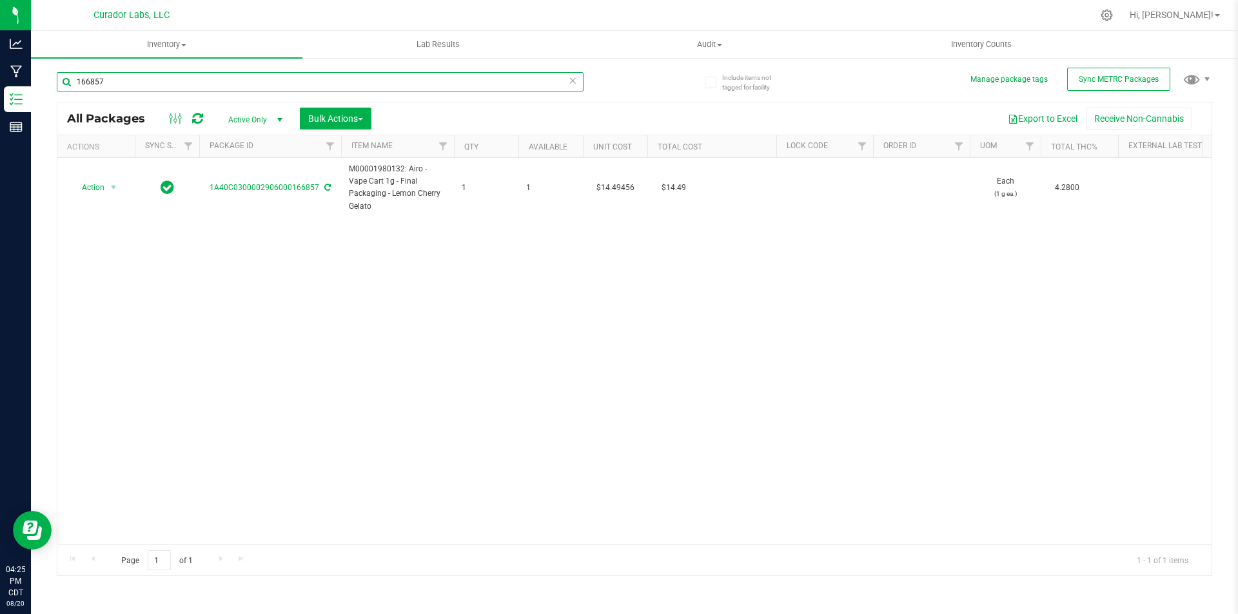
drag, startPoint x: 106, startPoint y: 83, endPoint x: 68, endPoint y: 79, distance: 38.2
click at [64, 79] on input "166857" at bounding box center [320, 81] width 527 height 19
paste input "M00001980132: Airo - Vape Cart 1g - Final Packaging - Lemon Cherry Gelato"
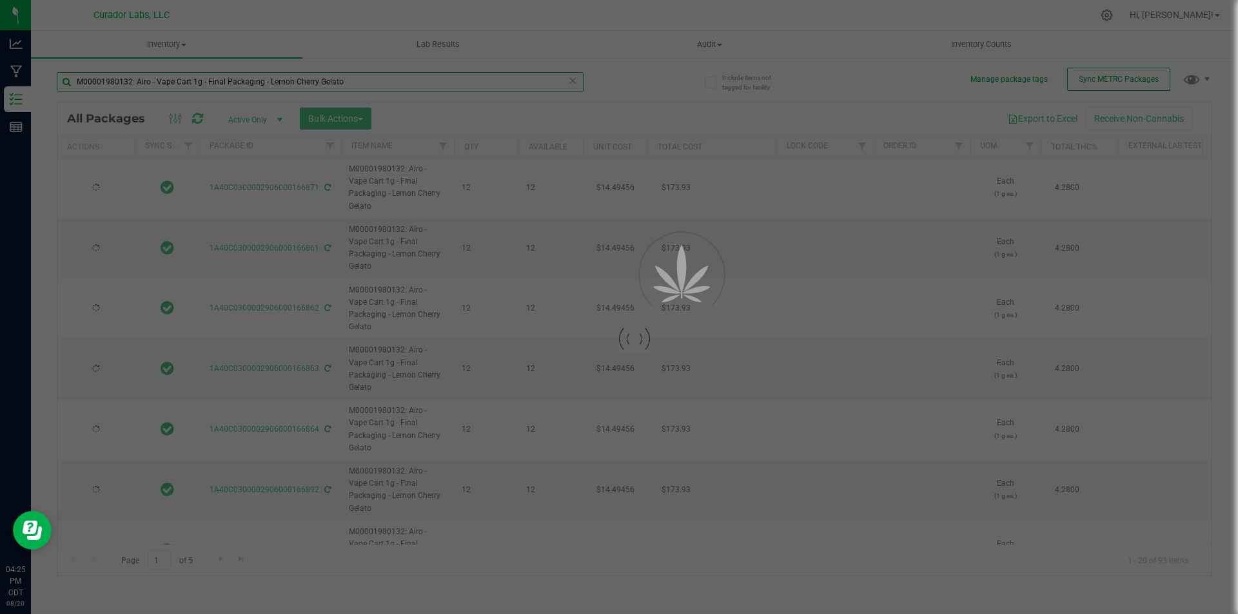
type input "M00001980132: Airo - Vape Cart 1g - Final Packaging - Lemon Cherry Gelato"
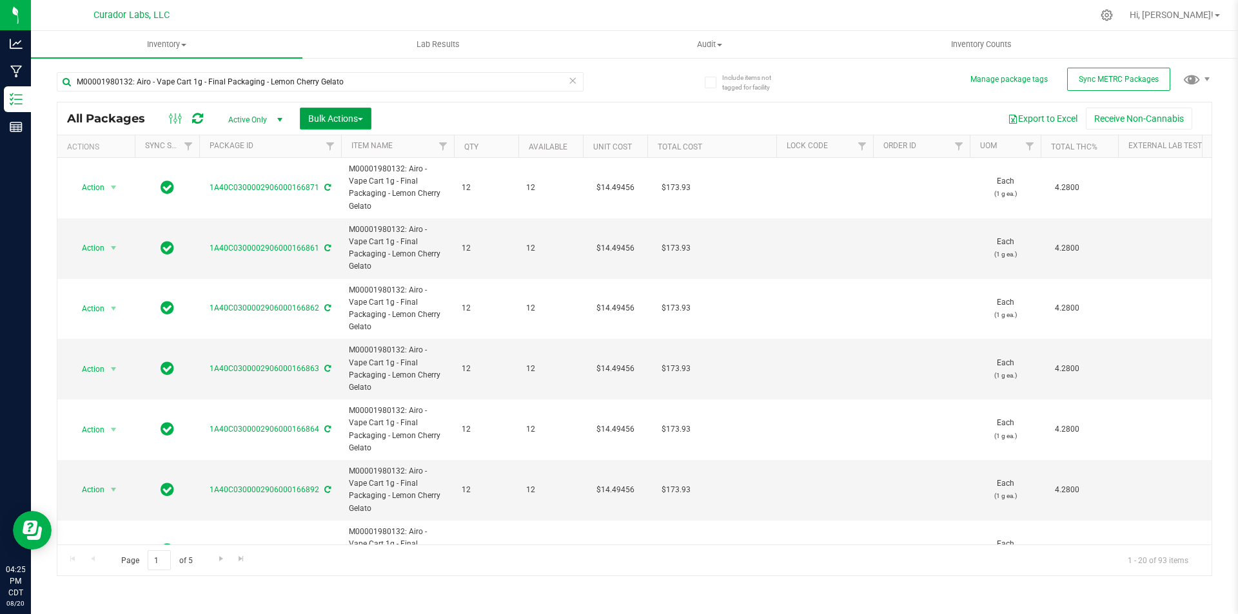
click at [326, 118] on span "Bulk Actions" at bounding box center [335, 118] width 55 height 10
click at [333, 219] on span "Lock/Unlock packages" at bounding box center [351, 218] width 88 height 10
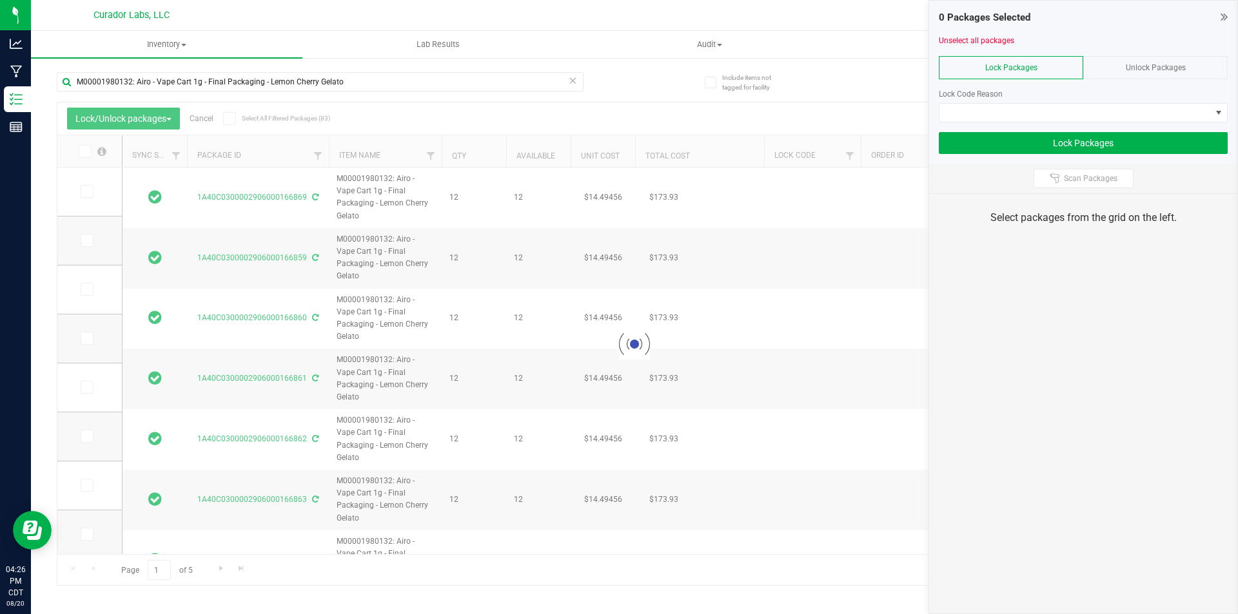
type input "[DATE]"
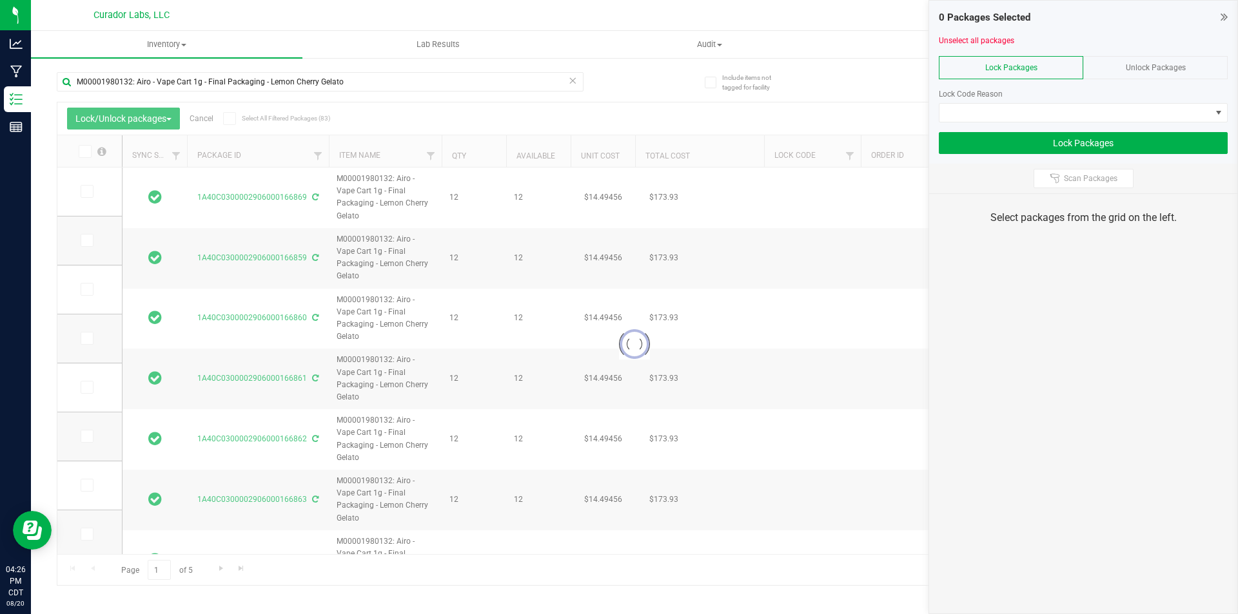
type input "[DATE]"
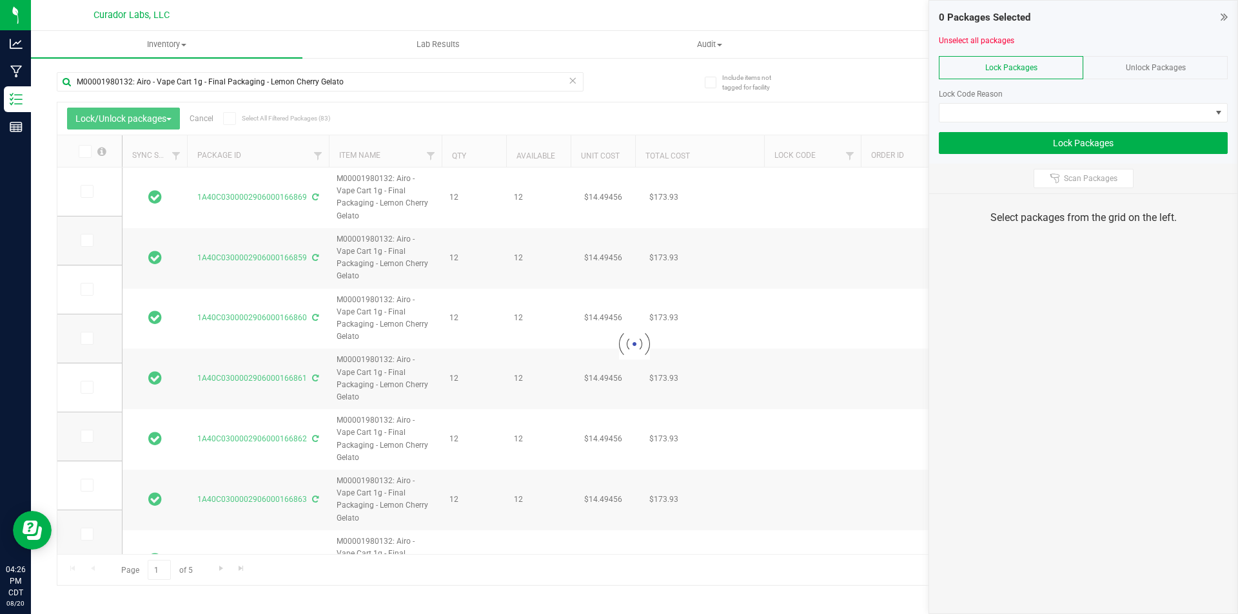
type input "[DATE]"
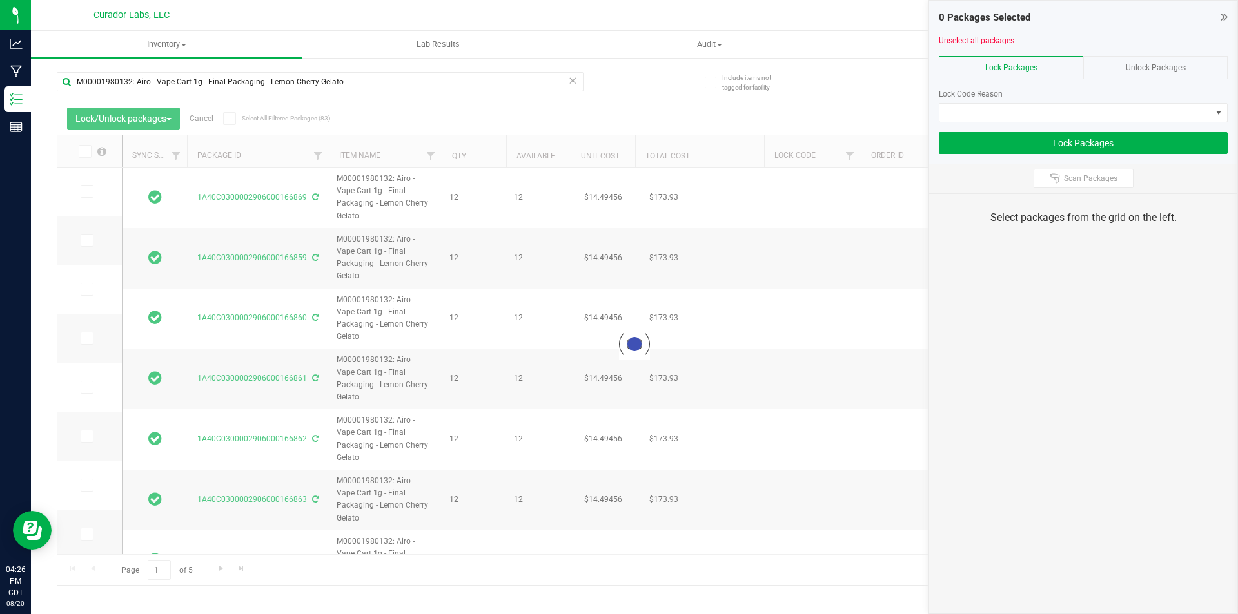
type input "[DATE]"
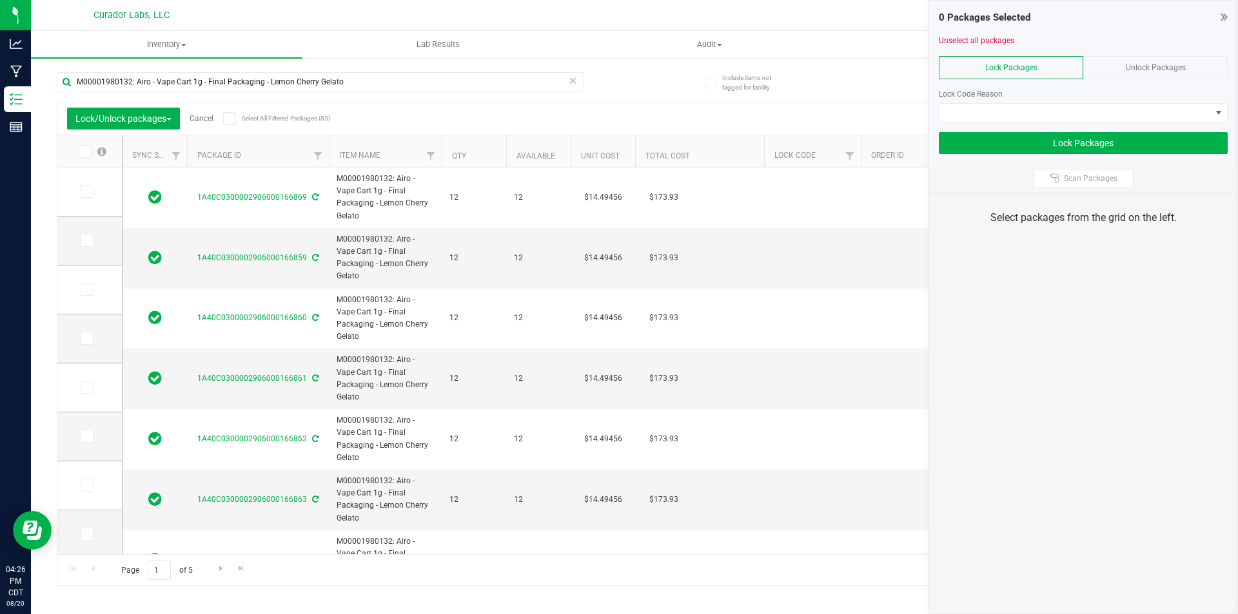
type input "[DATE]"
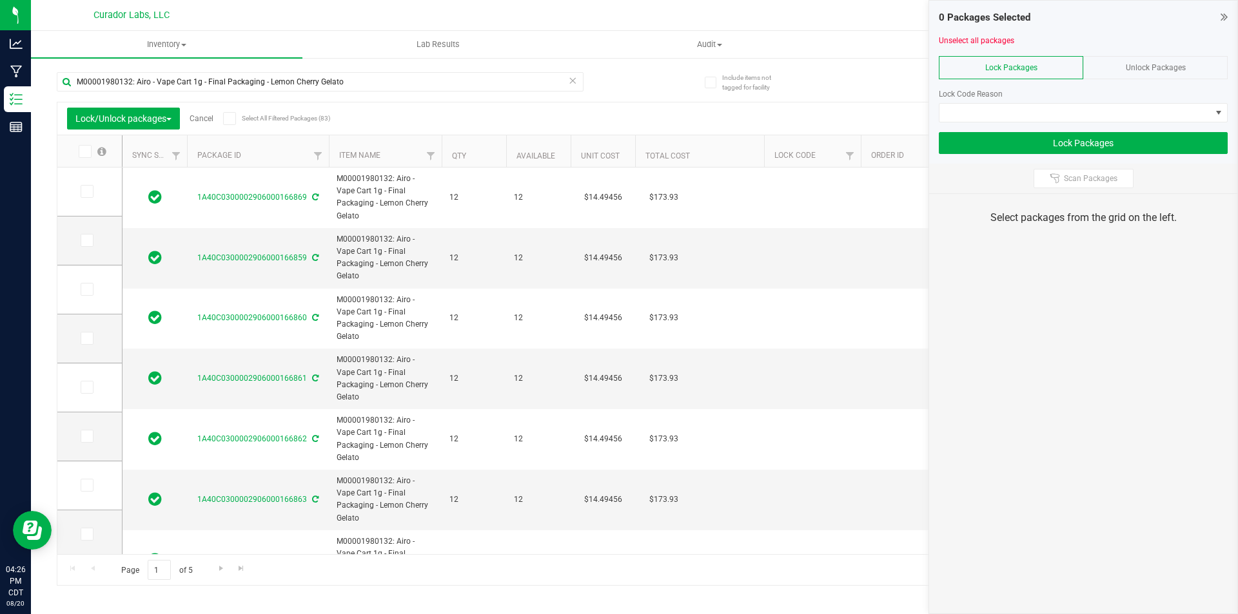
type input "[DATE]"
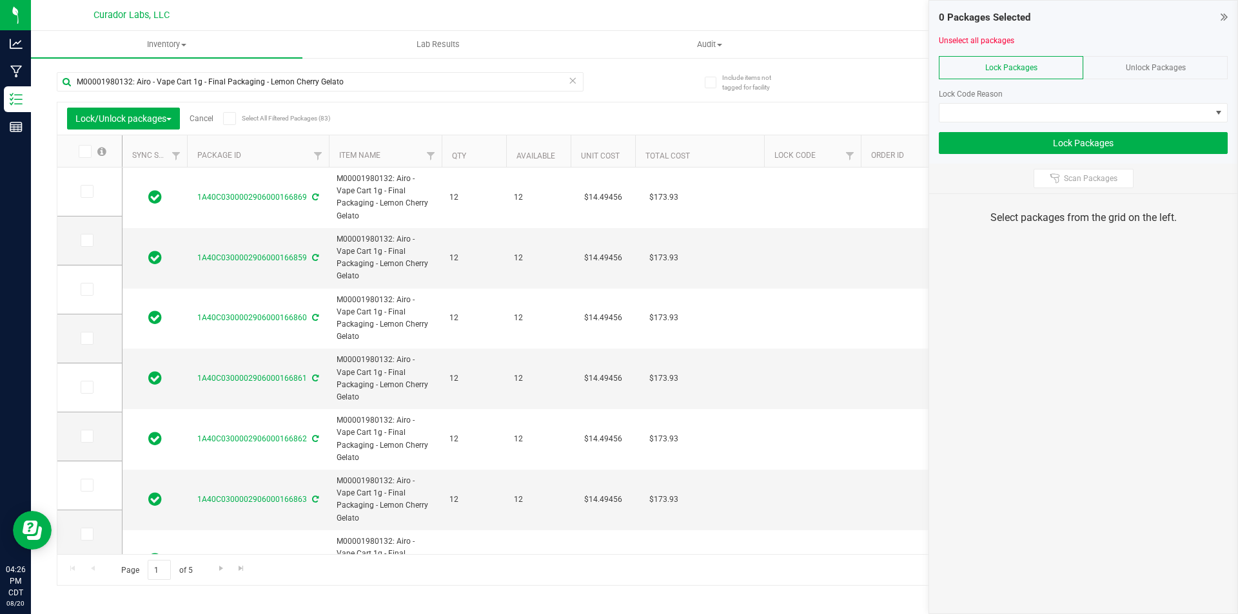
type input "[DATE]"
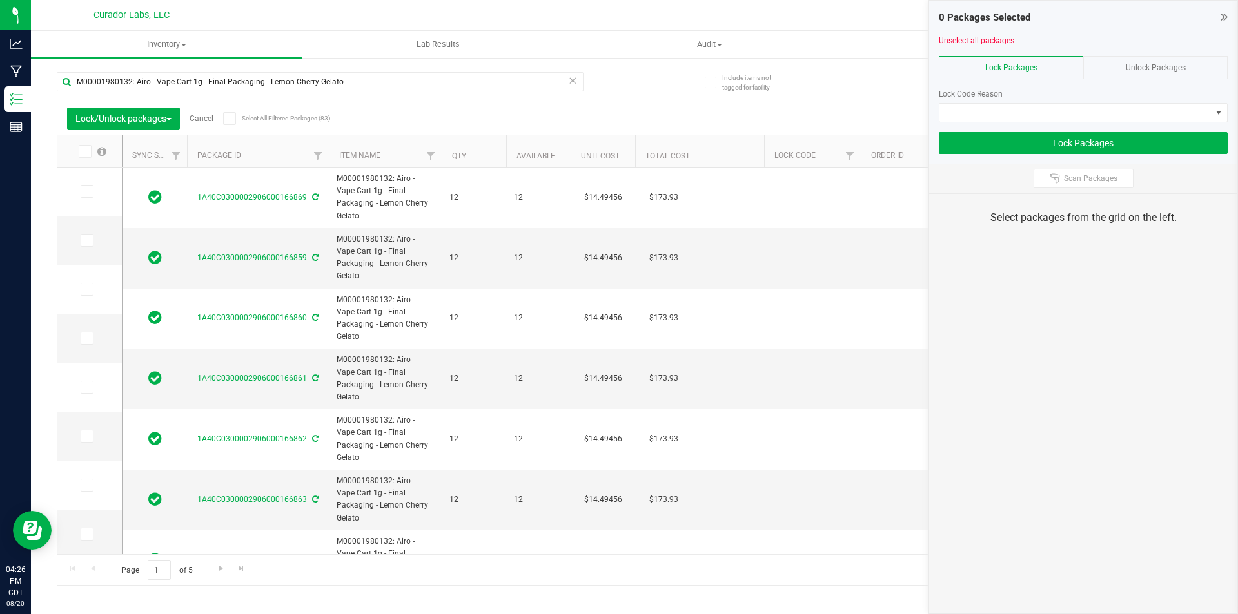
type input "[DATE]"
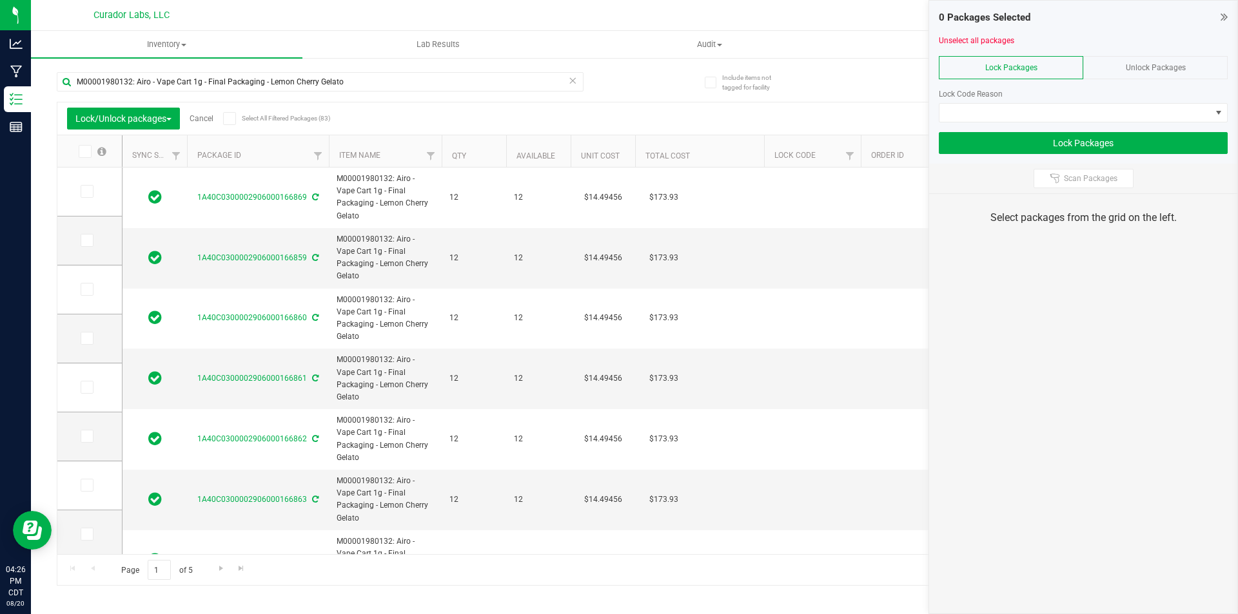
click at [1225, 16] on icon at bounding box center [1223, 16] width 7 height 13
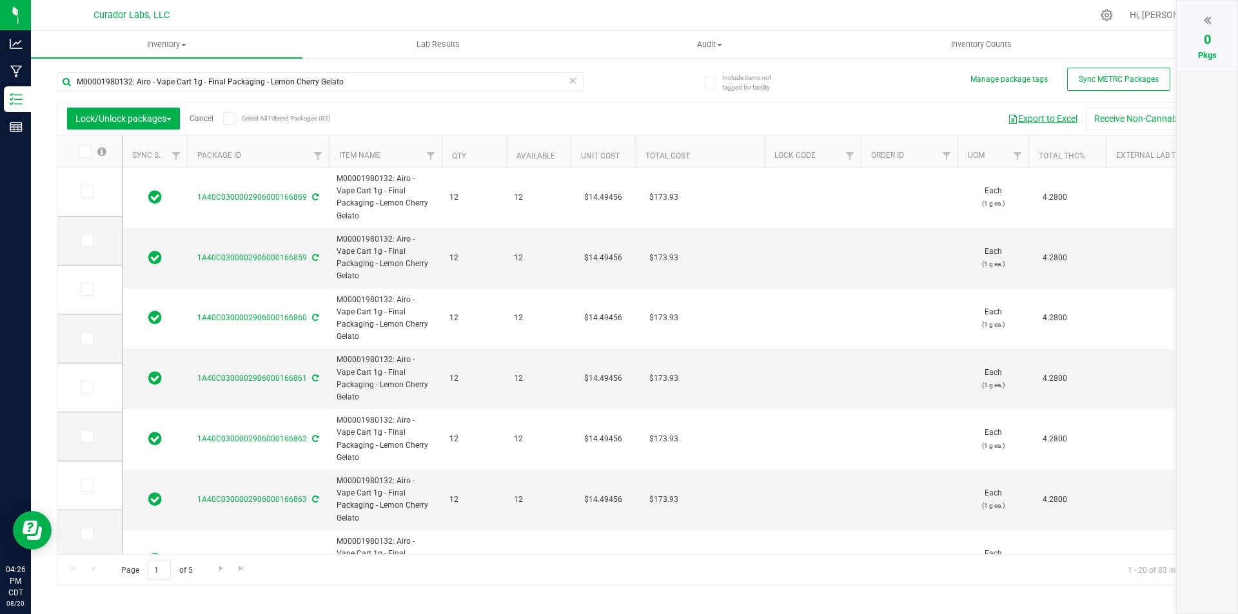
click at [1051, 119] on button "Export to Excel" at bounding box center [1042, 119] width 86 height 22
click at [233, 119] on icon at bounding box center [229, 119] width 8 height 0
click at [0, 0] on input "Select All Filtered Packages (83)" at bounding box center [0, 0] width 0 height 0
click at [1210, 23] on icon at bounding box center [1207, 20] width 7 height 13
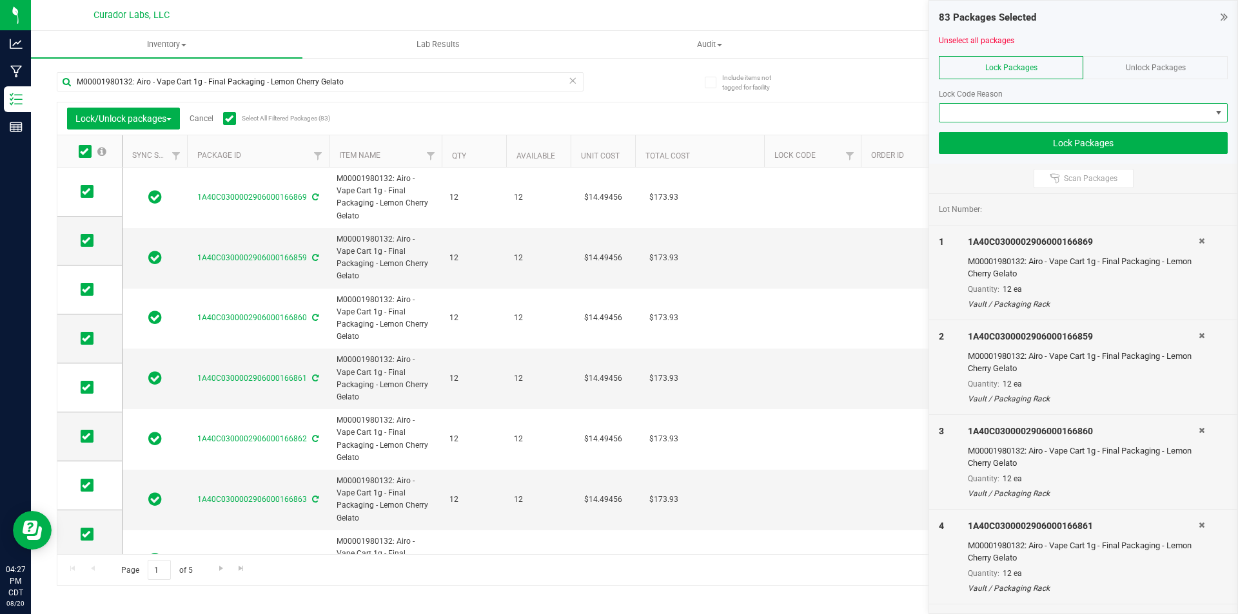
click at [1106, 110] on span at bounding box center [1074, 113] width 271 height 18
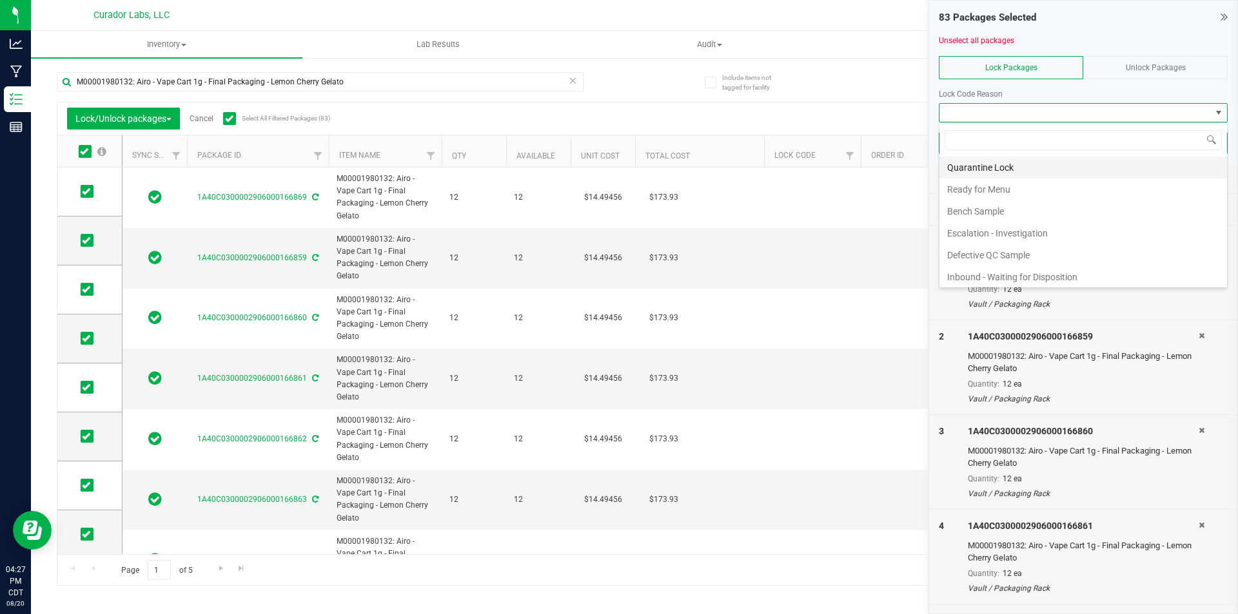
scroll to position [19, 289]
click at [1075, 183] on li "Ready for Menu" at bounding box center [1083, 190] width 288 height 22
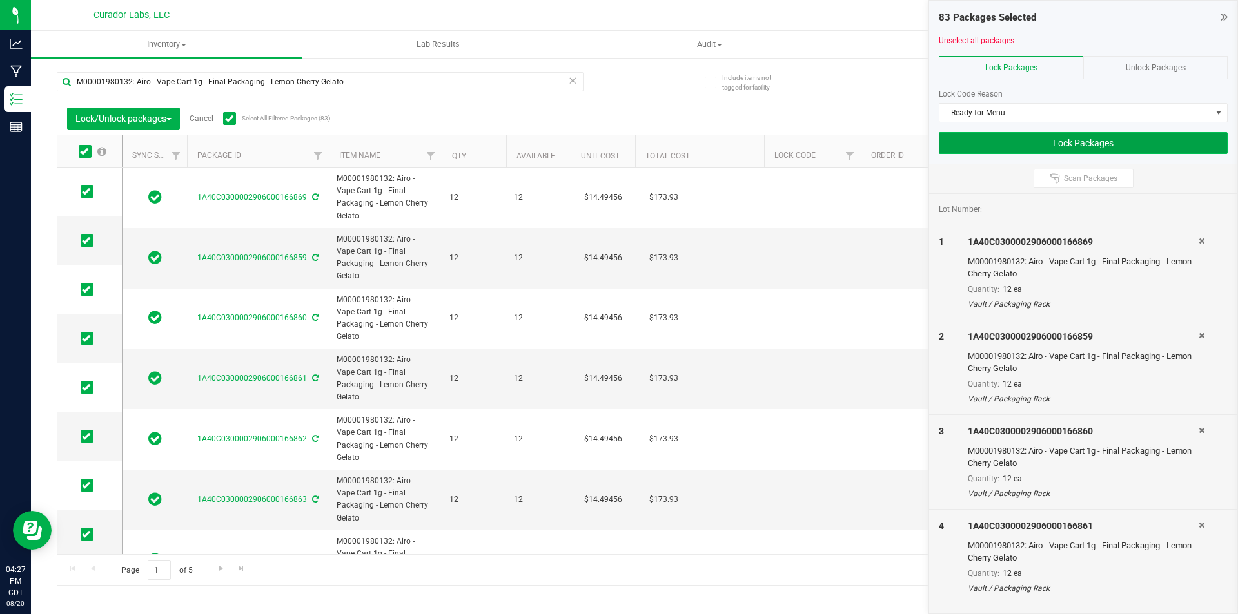
click at [1036, 144] on button "Lock Packages" at bounding box center [1083, 143] width 289 height 22
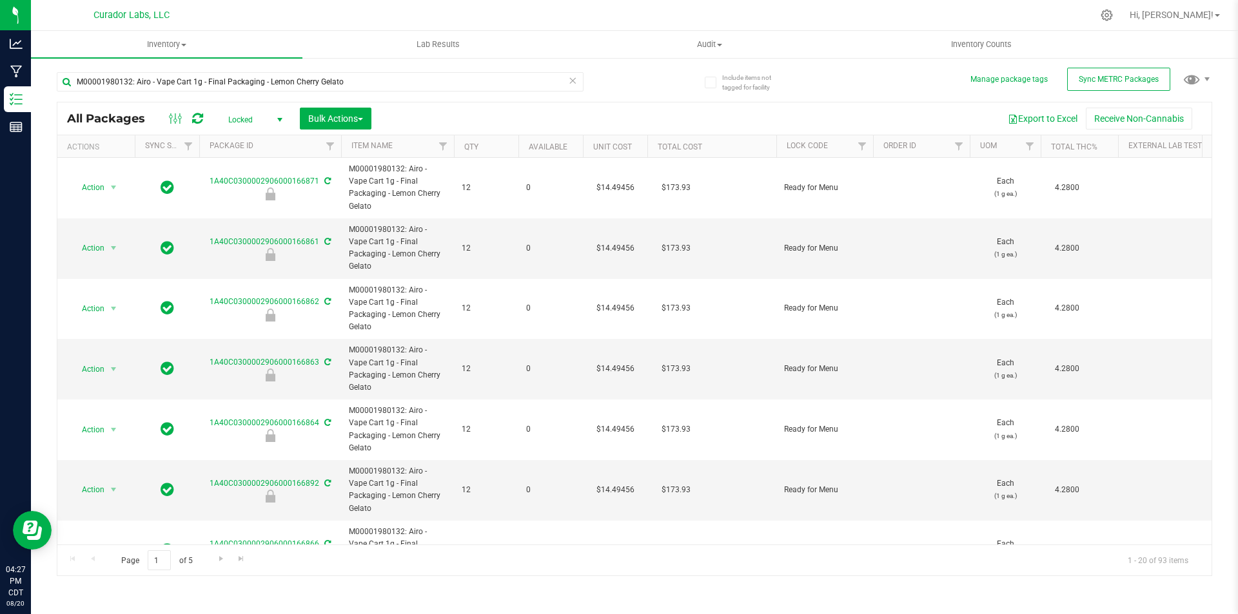
click at [576, 81] on icon at bounding box center [572, 79] width 9 height 15
click at [465, 80] on input "text" at bounding box center [320, 81] width 527 height 19
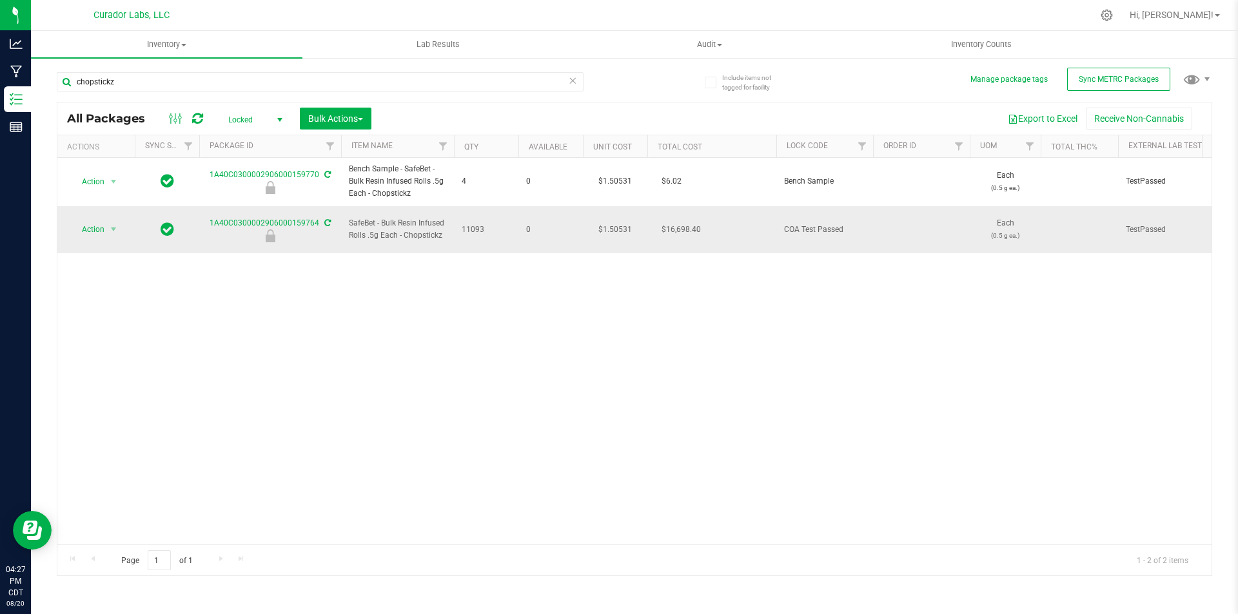
drag, startPoint x: 441, startPoint y: 231, endPoint x: 350, endPoint y: 216, distance: 92.1
click at [350, 217] on span "SafeBet - Bulk Resin Infused Rolls .5g Each - Chopstickz" at bounding box center [397, 229] width 97 height 24
copy span "SafeBet - Bulk Resin Infused Rolls .5g Each - Chopstickz"
drag, startPoint x: 199, startPoint y: 212, endPoint x: 317, endPoint y: 216, distance: 118.0
click at [317, 217] on div "1A40C0300002906000159764" at bounding box center [270, 229] width 146 height 25
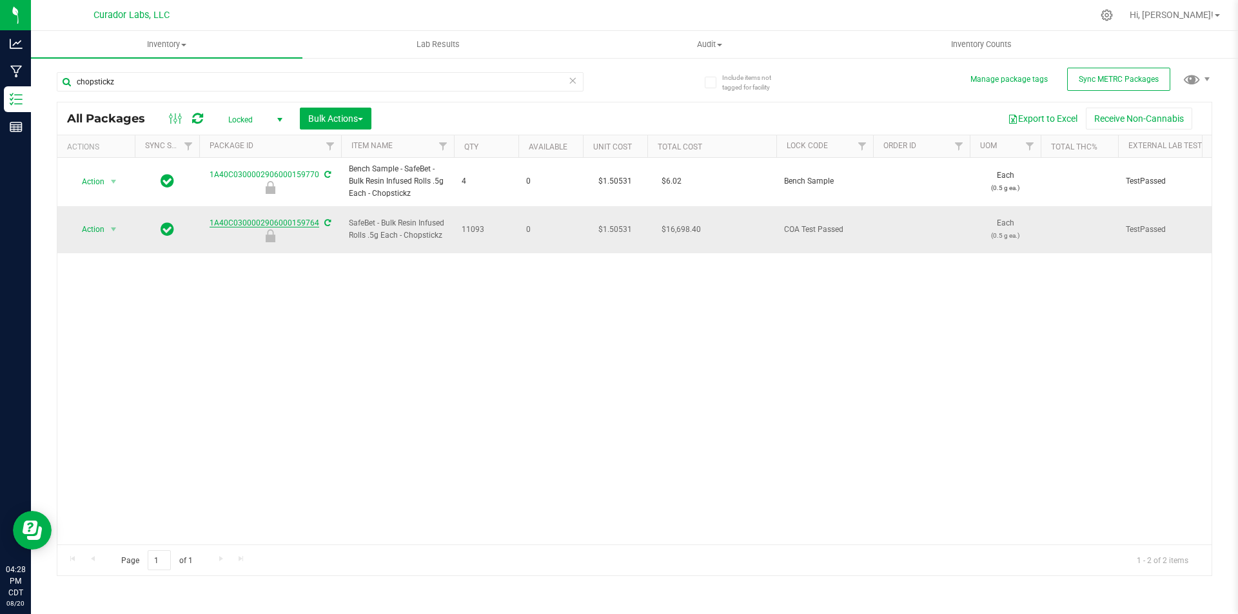
copy link "1A40C0300002906000159764"
drag, startPoint x: 129, startPoint y: 81, endPoint x: 75, endPoint y: 77, distance: 54.3
click at [75, 77] on input "chopstickz" at bounding box center [320, 81] width 527 height 19
paste input "1A40C0300002906000159764"
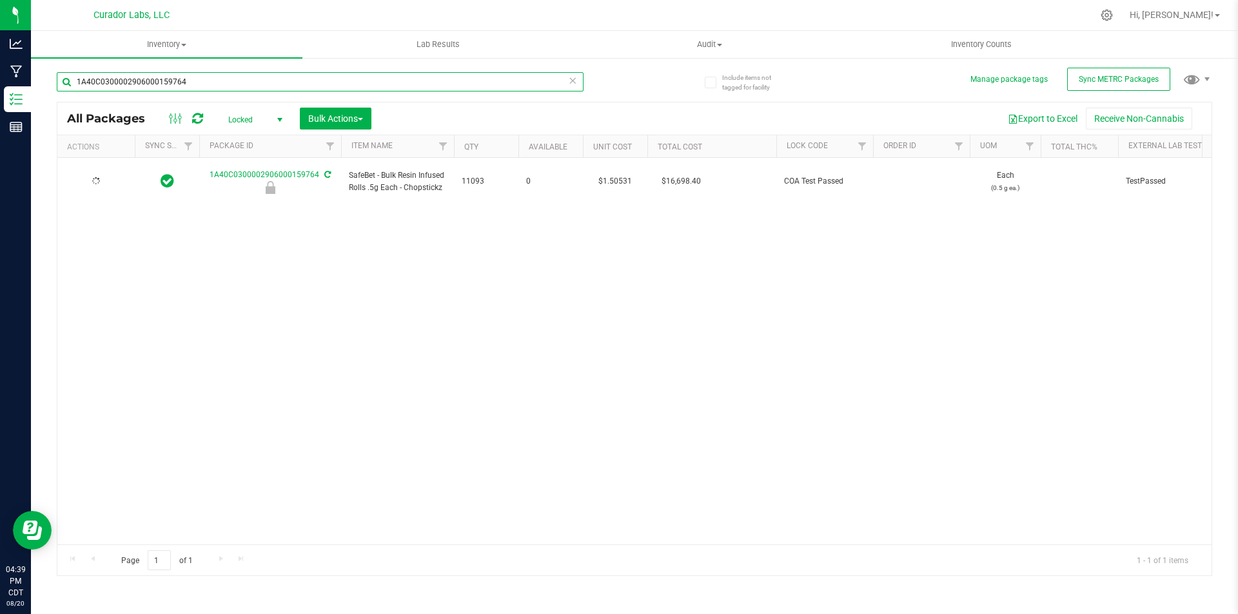
drag, startPoint x: 189, startPoint y: 83, endPoint x: 37, endPoint y: 86, distance: 151.5
click at [37, 86] on div "Include items not tagged for facility Manage package tags Sync METRC Packages 1…" at bounding box center [634, 253] width 1207 height 393
type input "1"
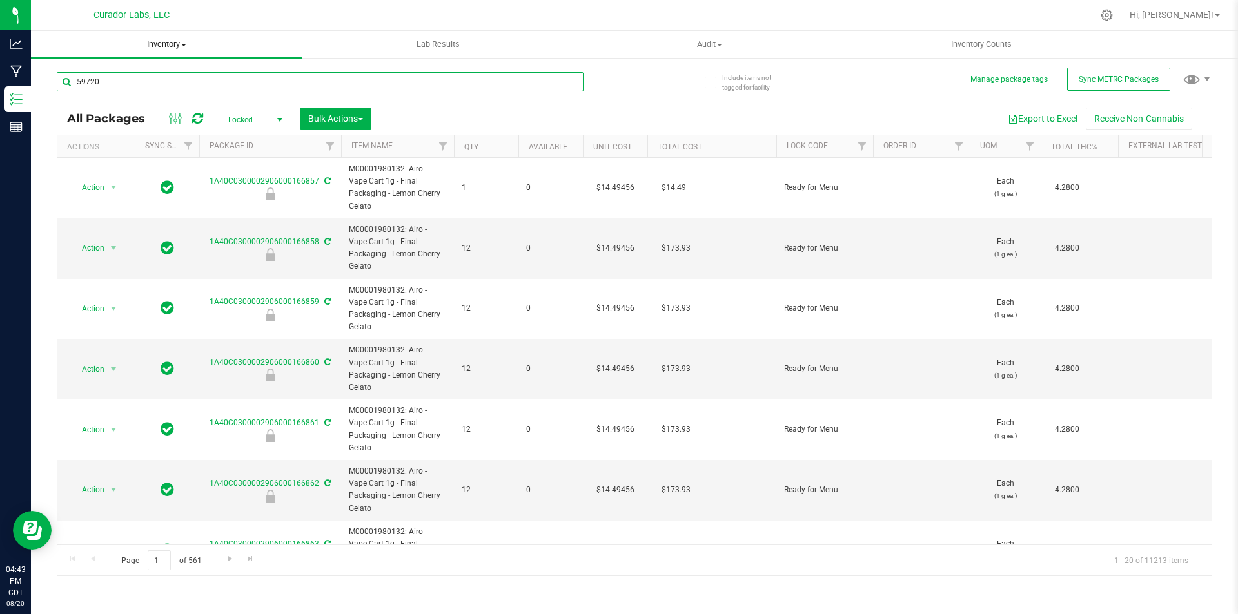
type input "59720"
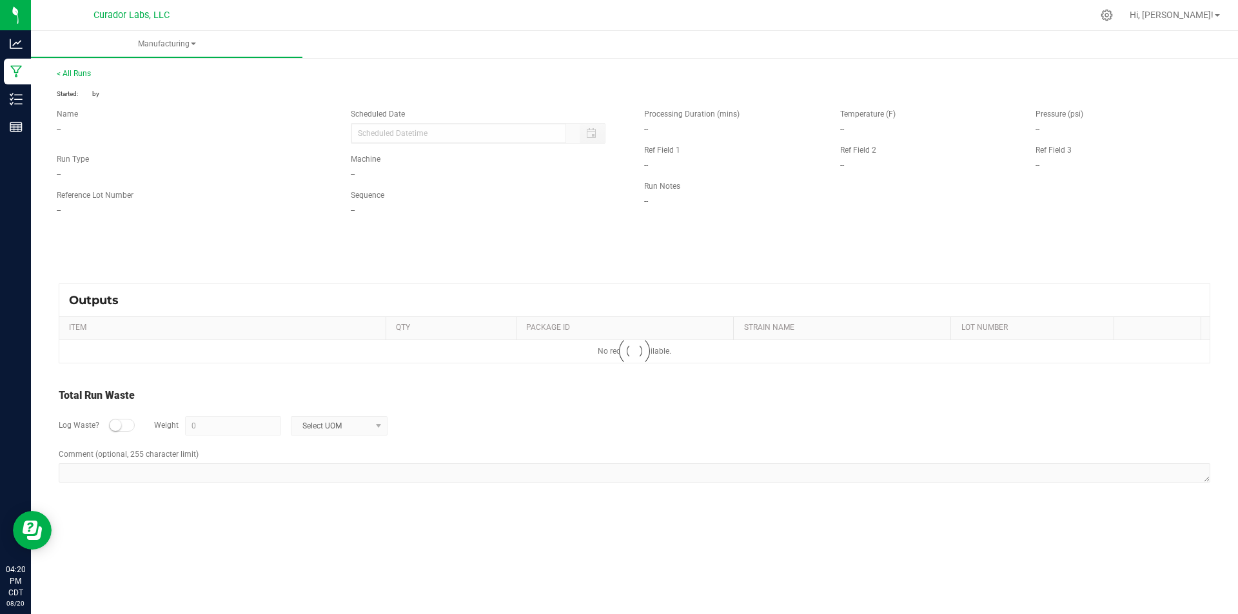
type input "08/20/2025 4:08 PM"
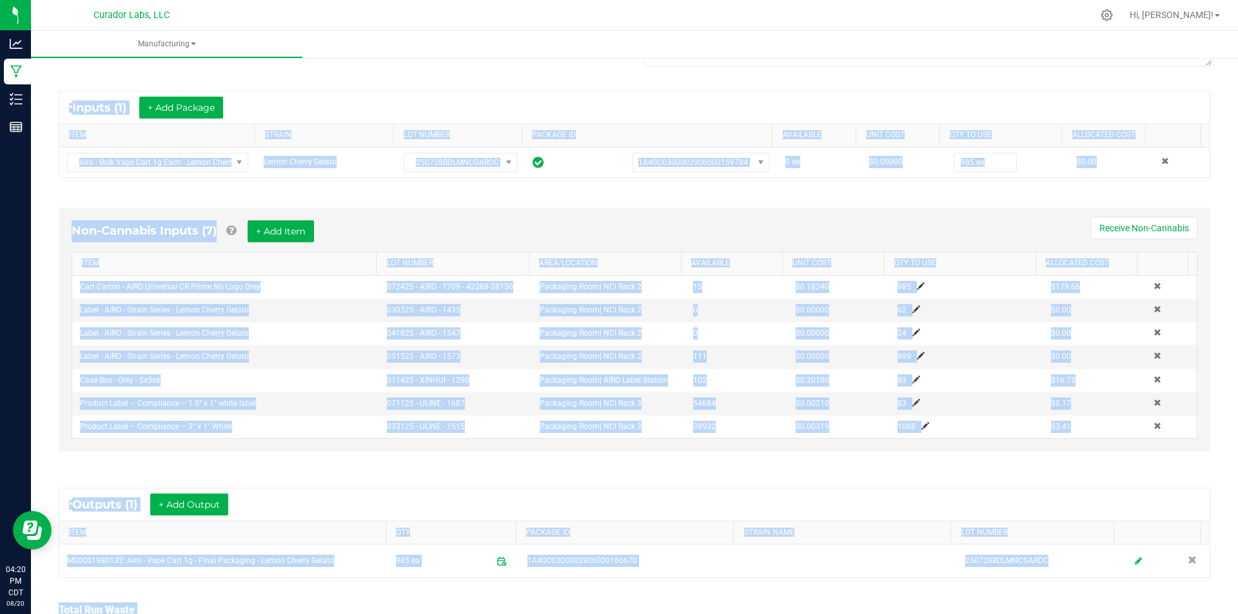
scroll to position [321, 0]
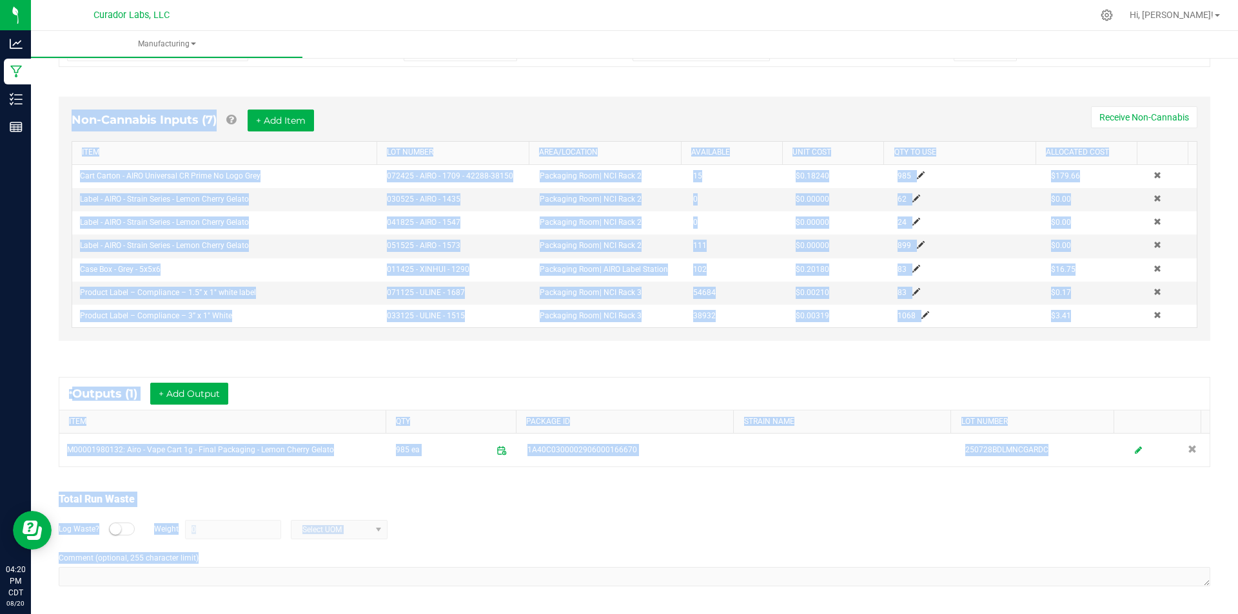
drag, startPoint x: 58, startPoint y: 92, endPoint x: 567, endPoint y: 639, distance: 748.1
click at [567, 614] on html "Analytics Manufacturing Inventory Reports 04:20 PM CDT 08/20/2025 08/20 Curador…" at bounding box center [619, 307] width 1238 height 614
copy manufacturing-process-run "In Progress Started: Aug 20, 2025 4:11 PM CDT by senia@curadorbrands.com Modifi…"
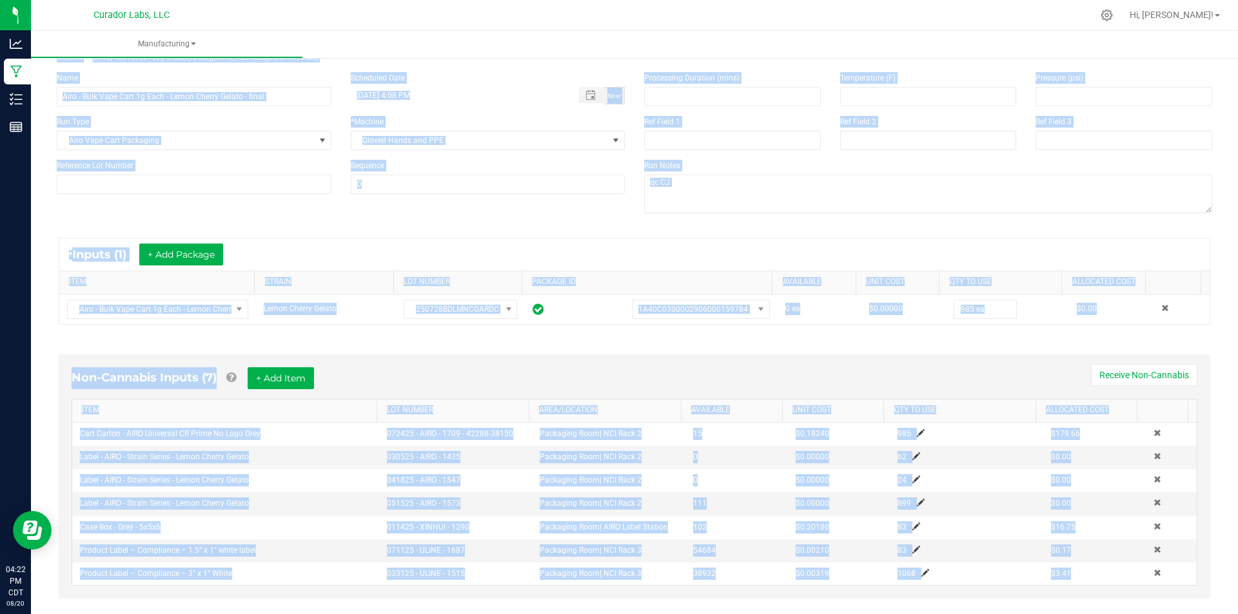
scroll to position [0, 0]
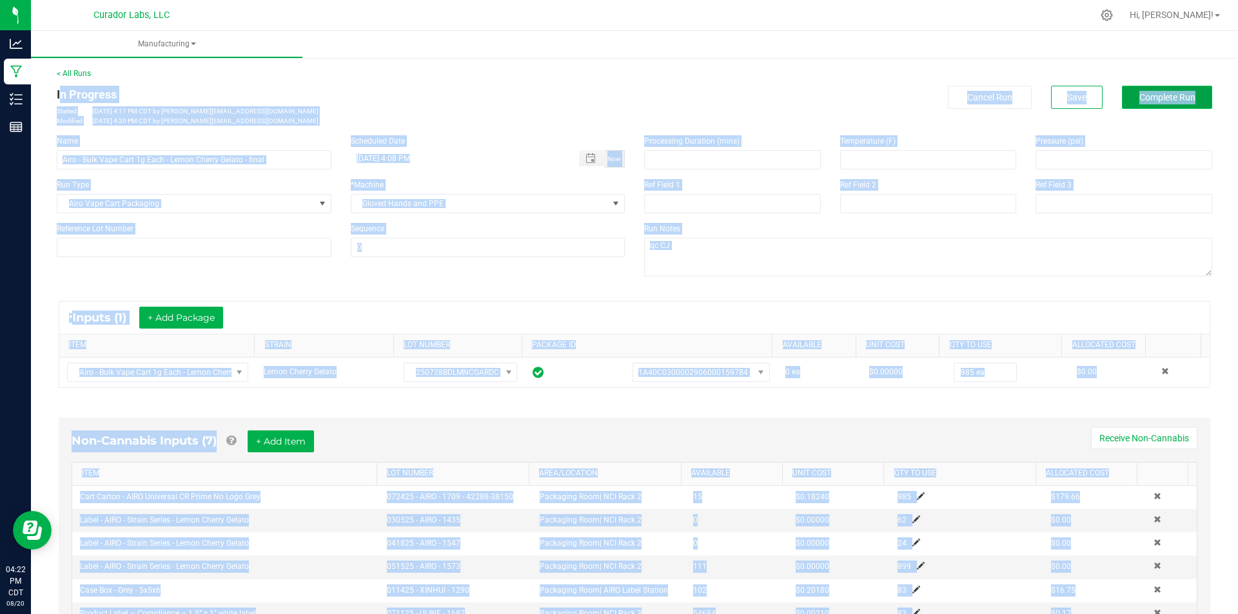
click at [1143, 98] on span "Complete Run" at bounding box center [1167, 97] width 56 height 10
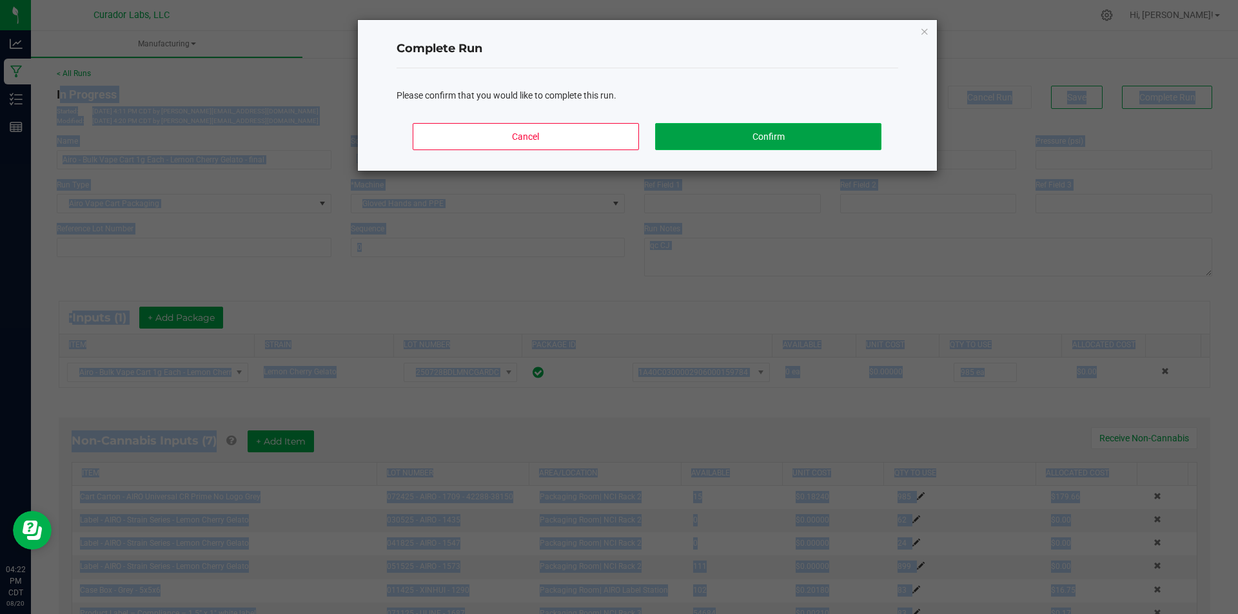
click at [775, 133] on button "Confirm" at bounding box center [768, 136] width 226 height 27
